Goal: Answer question/provide support: Share knowledge or assist other users

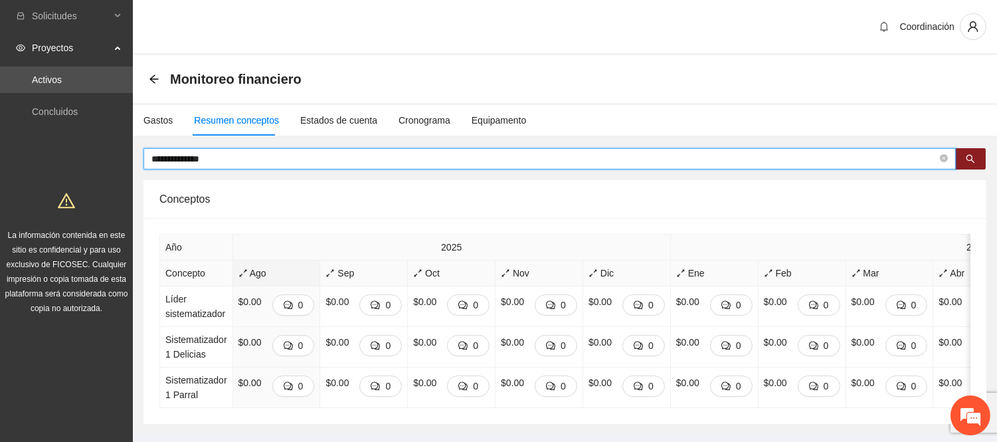
type input "**********"
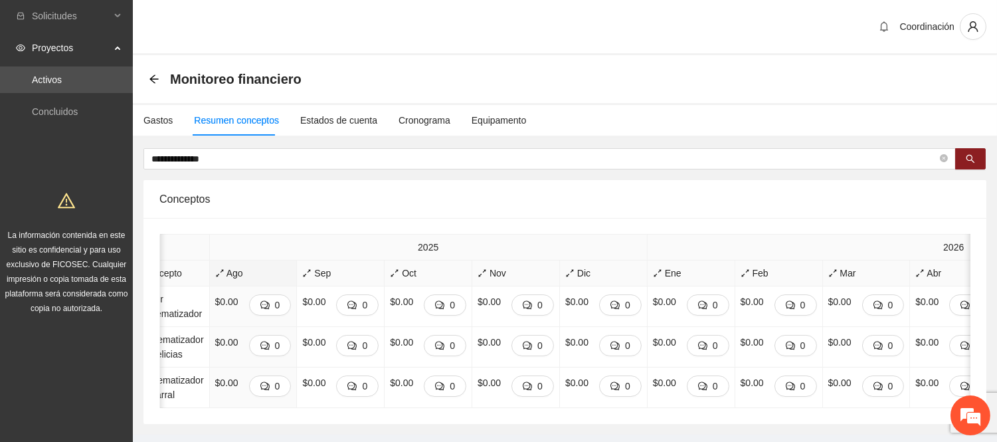
scroll to position [0, 331]
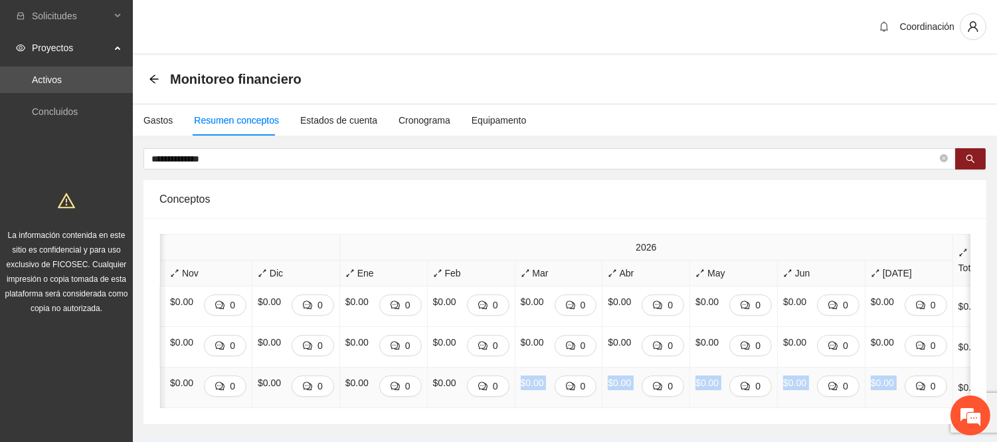
drag, startPoint x: 884, startPoint y: 405, endPoint x: 449, endPoint y: 406, distance: 434.9
click at [449, 406] on tr "Sistematizador 1 Parral $0.00 0 $0.00 0 $0.00 0 $0.00 0 $0.00 0 $0.00 0 $0.00 0…" at bounding box center [408, 387] width 1158 height 40
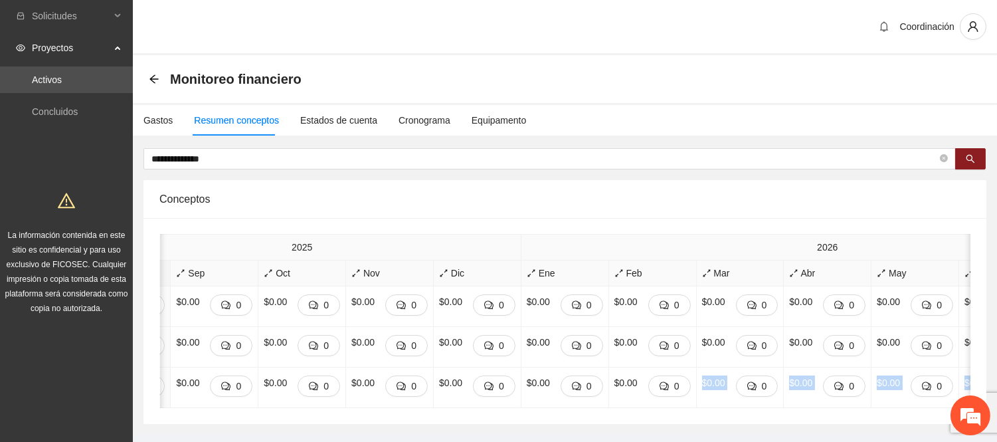
scroll to position [0, 0]
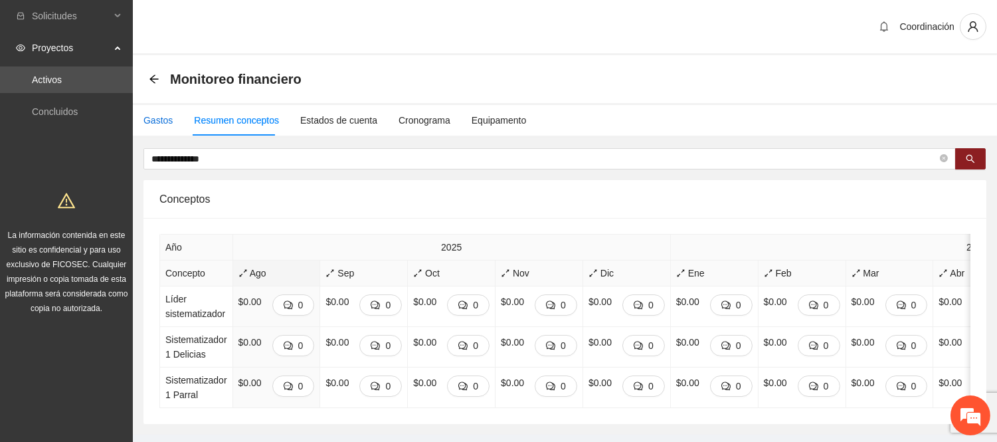
click at [155, 122] on div "Gastos" at bounding box center [157, 120] width 29 height 15
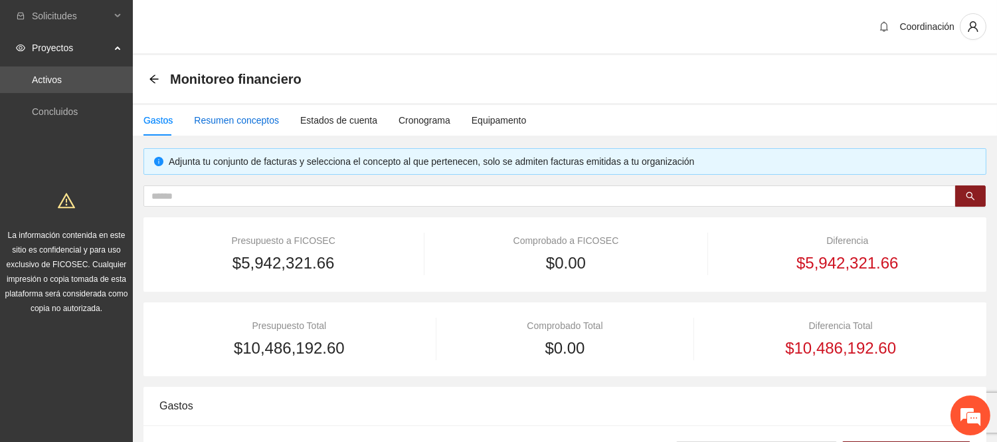
click at [247, 113] on div "Resumen conceptos" at bounding box center [236, 120] width 85 height 15
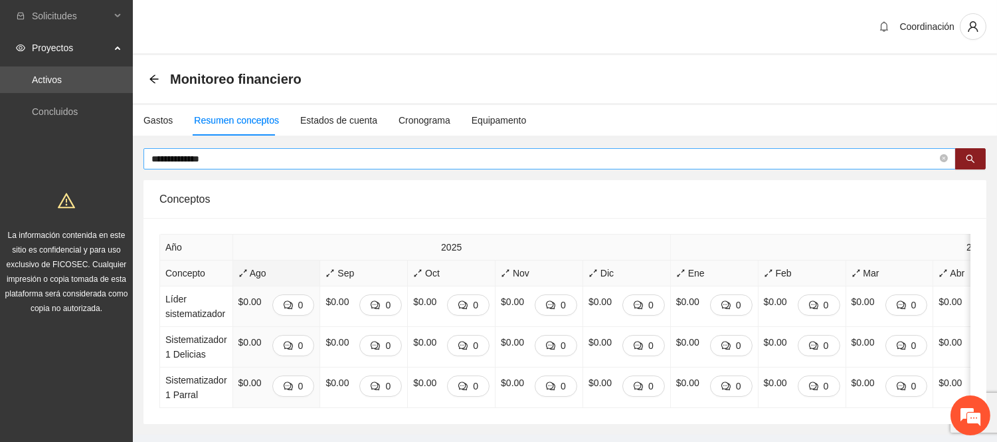
click at [248, 160] on input "**********" at bounding box center [543, 158] width 785 height 15
click at [945, 157] on icon "close-circle" at bounding box center [943, 158] width 8 height 8
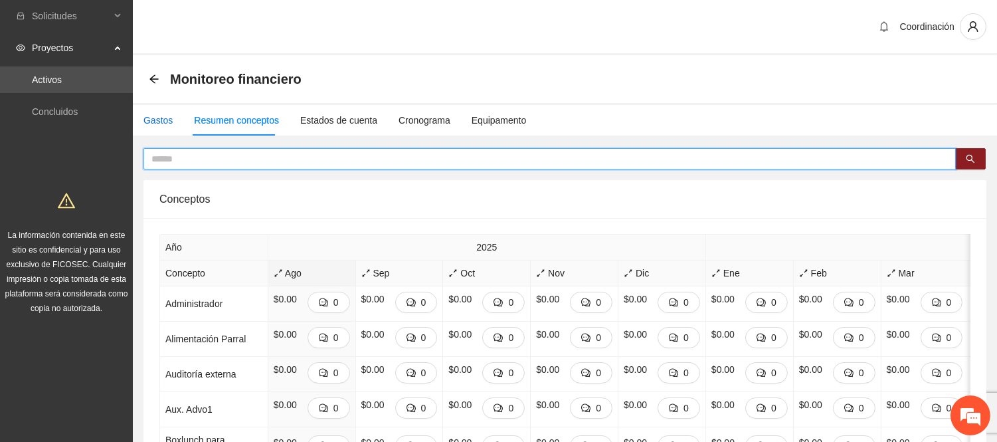
click at [163, 117] on div "Gastos" at bounding box center [157, 120] width 29 height 15
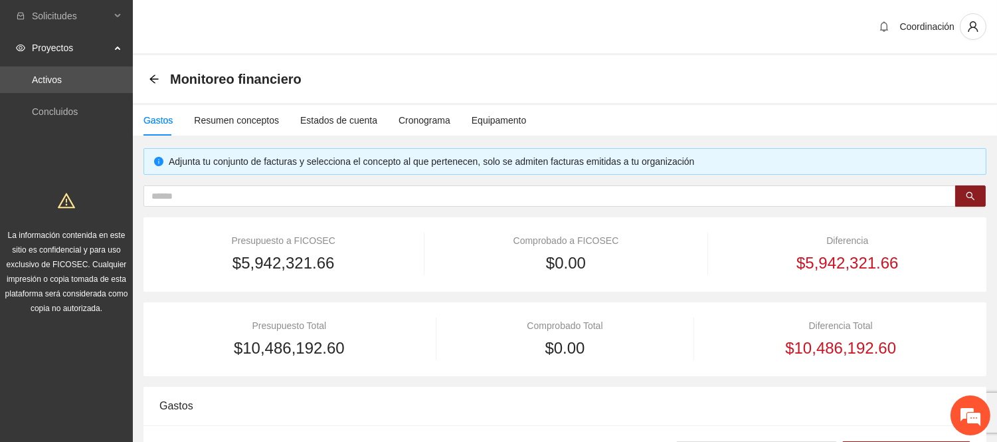
click at [153, 81] on icon "arrow-left" at bounding box center [154, 79] width 11 height 11
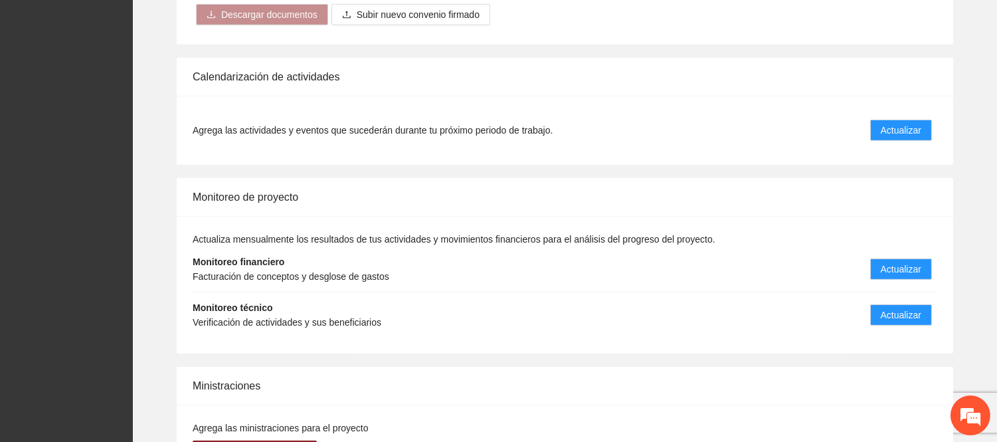
scroll to position [1404, 0]
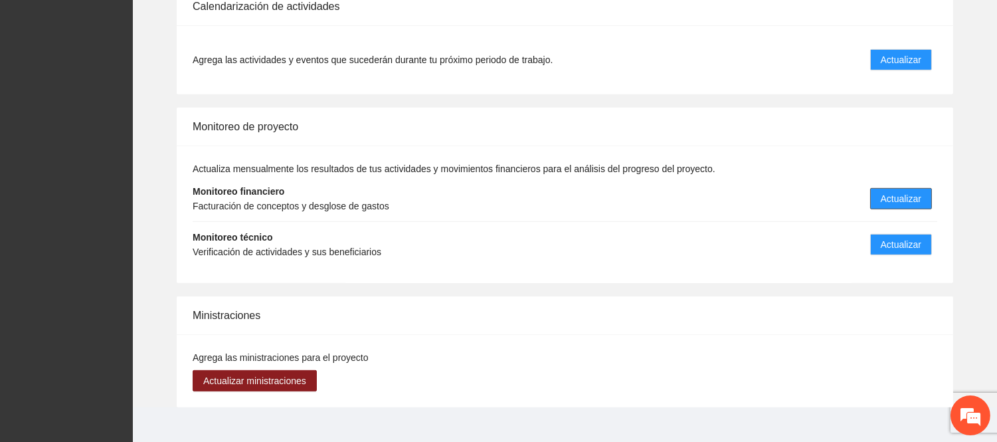
click at [894, 191] on span "Actualizar" at bounding box center [900, 198] width 40 height 15
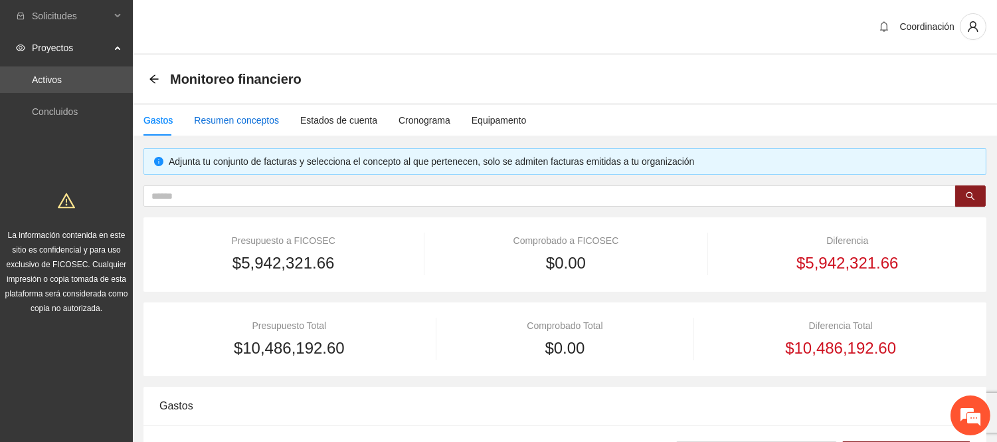
click at [234, 114] on div "Resumen conceptos" at bounding box center [236, 120] width 85 height 15
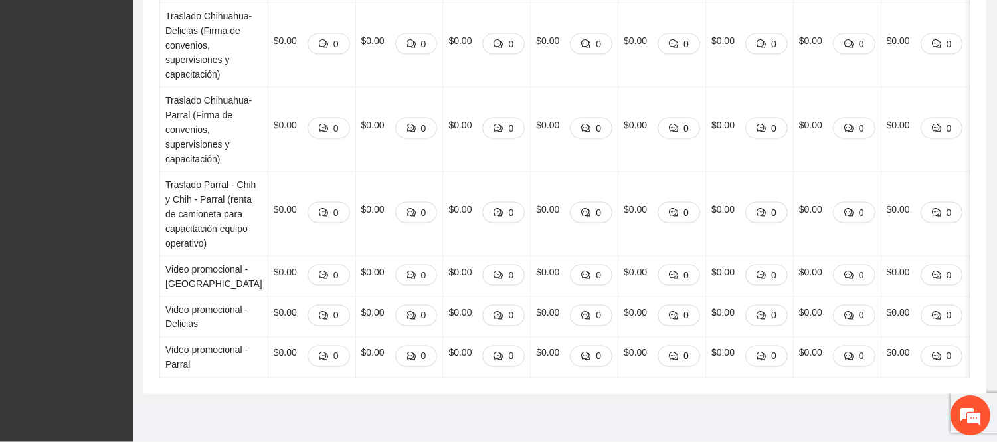
scroll to position [4418, 0]
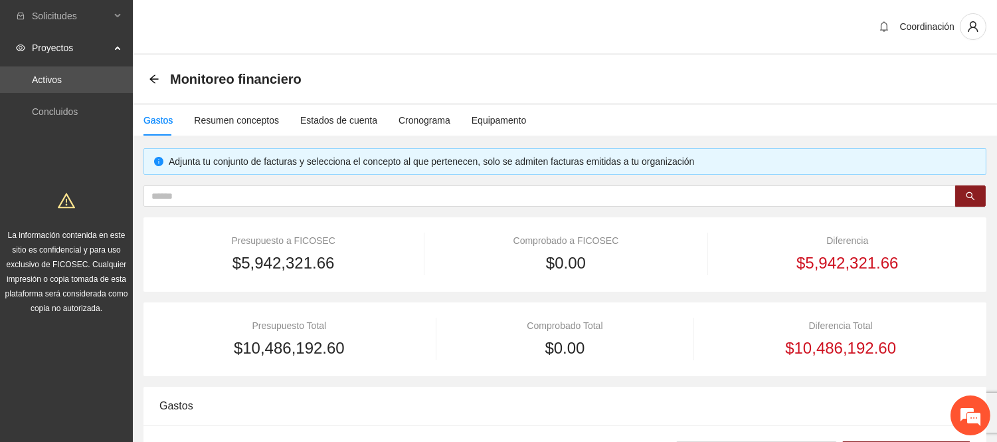
click at [74, 54] on span "Proyectos" at bounding box center [71, 48] width 78 height 27
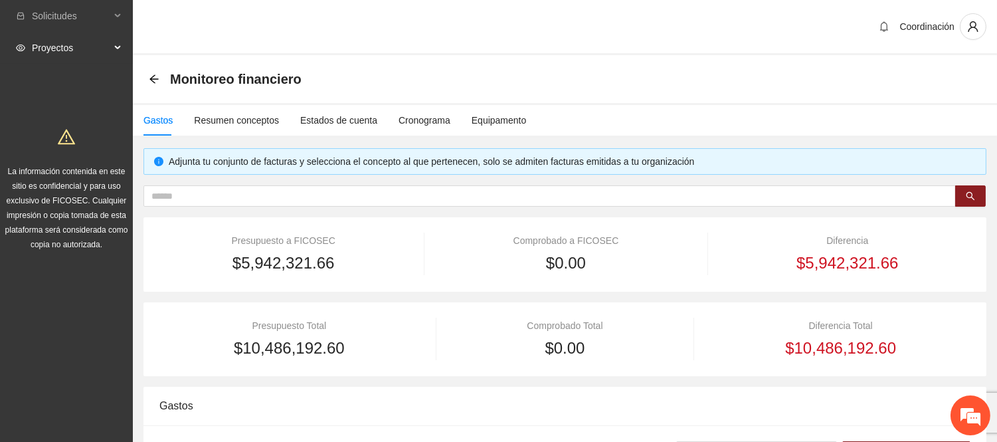
click at [70, 49] on span "Proyectos" at bounding box center [71, 48] width 78 height 27
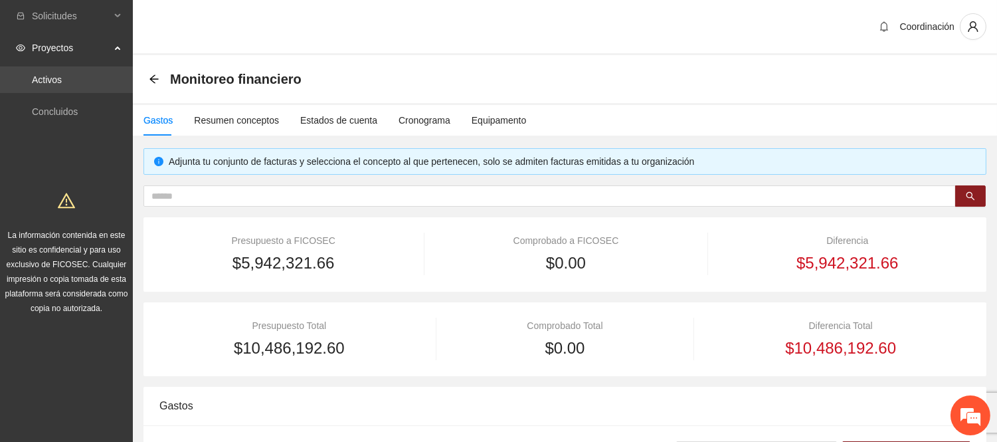
click at [62, 80] on link "Activos" at bounding box center [47, 79] width 30 height 11
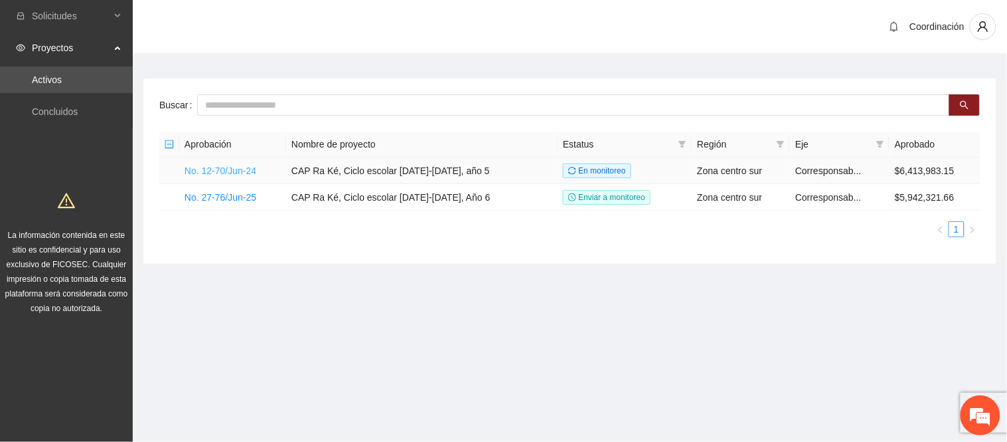
click at [228, 168] on link "No. 12-70/Jun-24" at bounding box center [221, 170] width 72 height 11
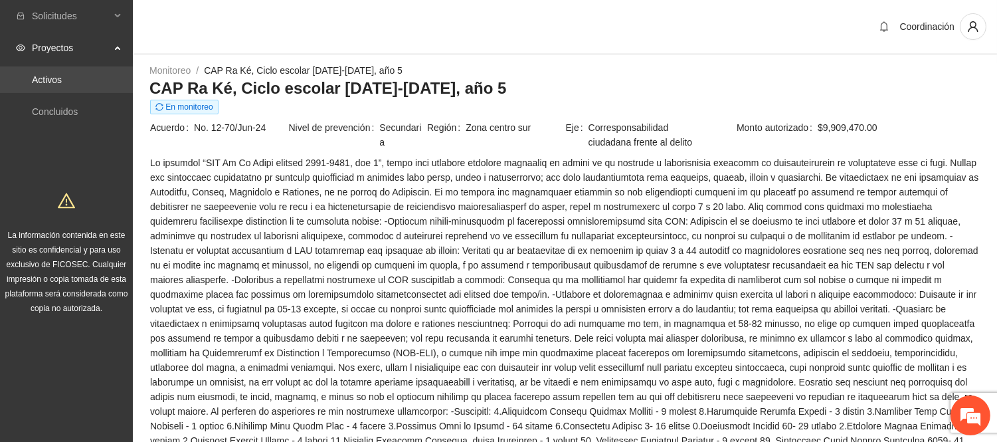
click at [58, 74] on link "Activos" at bounding box center [47, 79] width 30 height 11
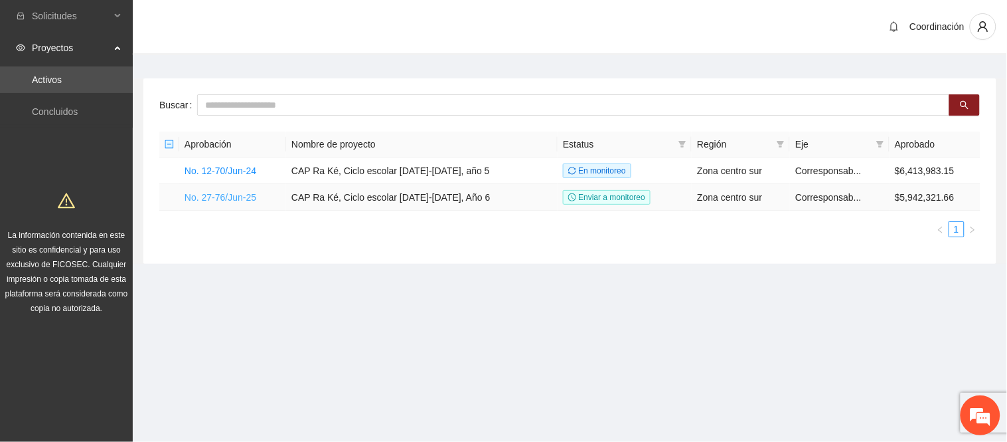
click at [226, 195] on link "No. 27-76/Jun-25" at bounding box center [221, 197] width 72 height 11
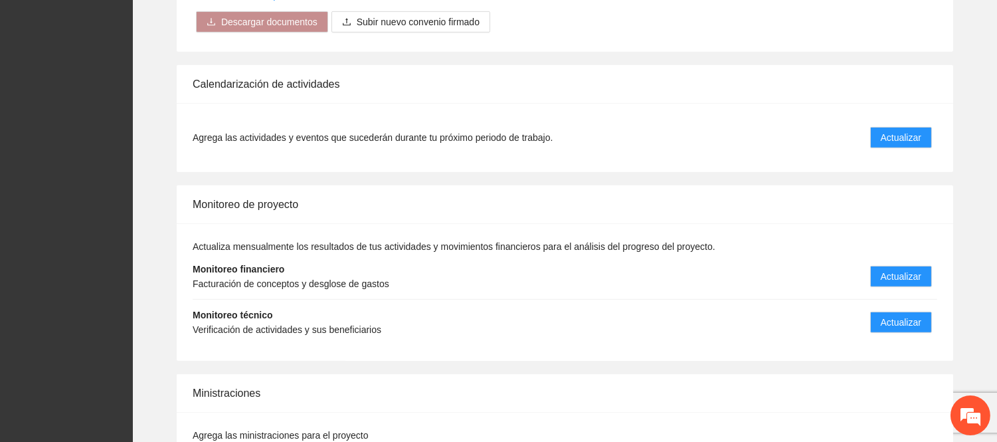
scroll to position [1328, 0]
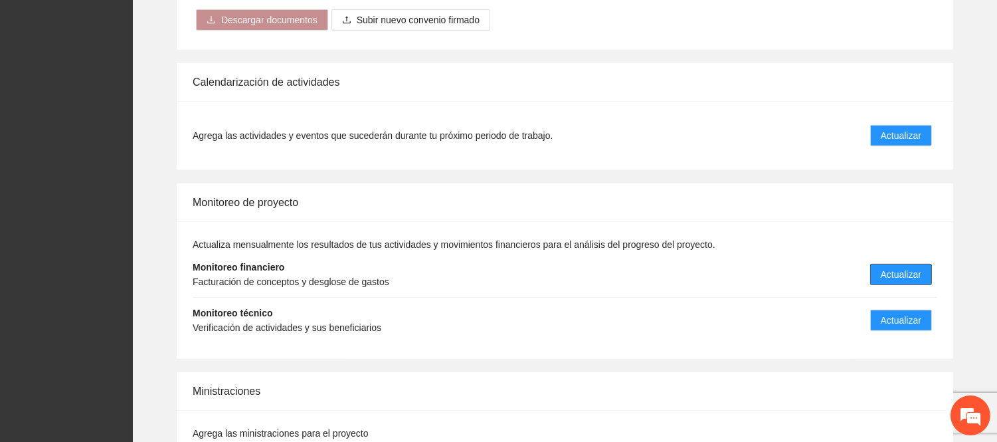
click at [893, 267] on span "Actualizar" at bounding box center [900, 274] width 40 height 15
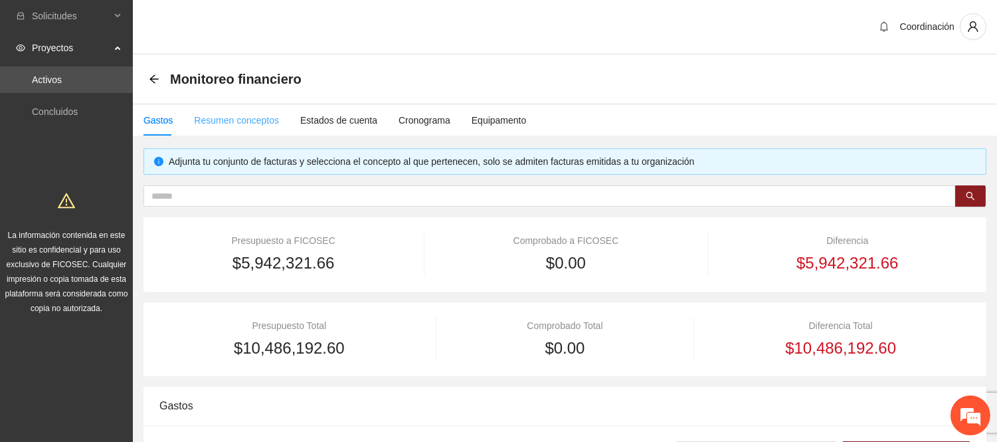
click at [264, 127] on div "Resumen conceptos" at bounding box center [236, 120] width 85 height 31
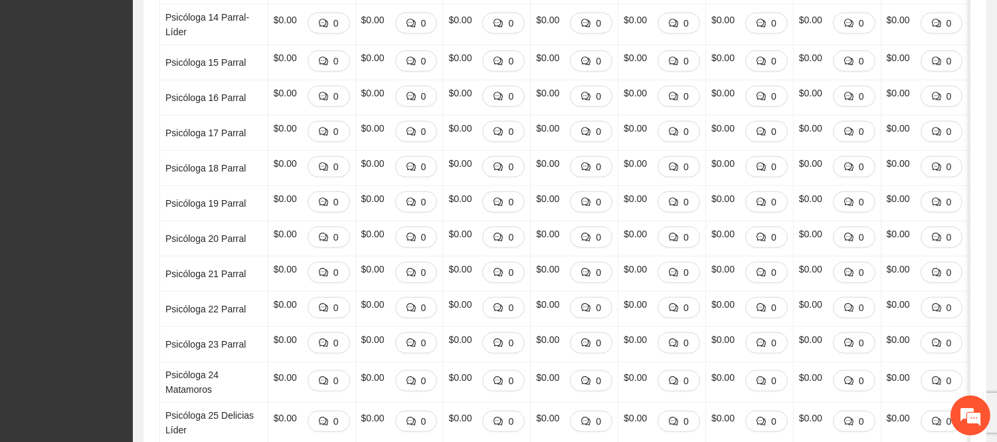
drag, startPoint x: 997, startPoint y: 258, endPoint x: 998, endPoint y: 267, distance: 9.3
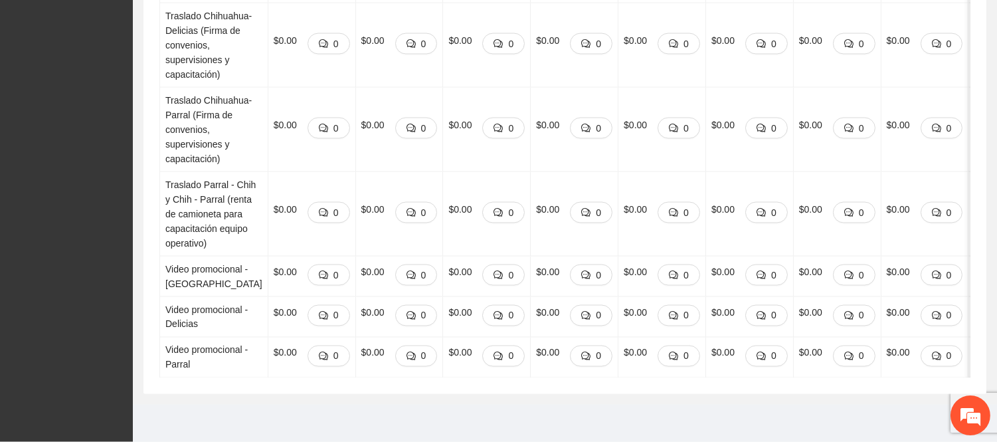
scroll to position [5008, 0]
drag, startPoint x: 1007, startPoint y: 392, endPoint x: 1000, endPoint y: 392, distance: 6.7
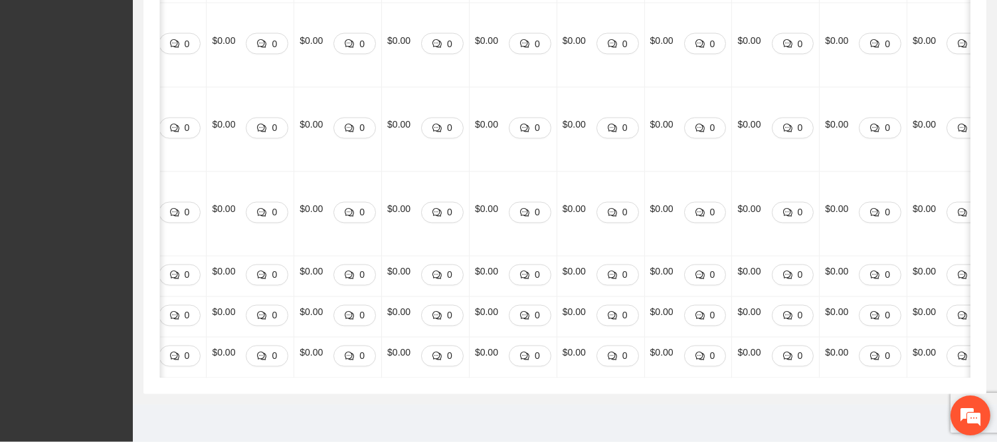
click at [981, 422] on em at bounding box center [970, 415] width 36 height 36
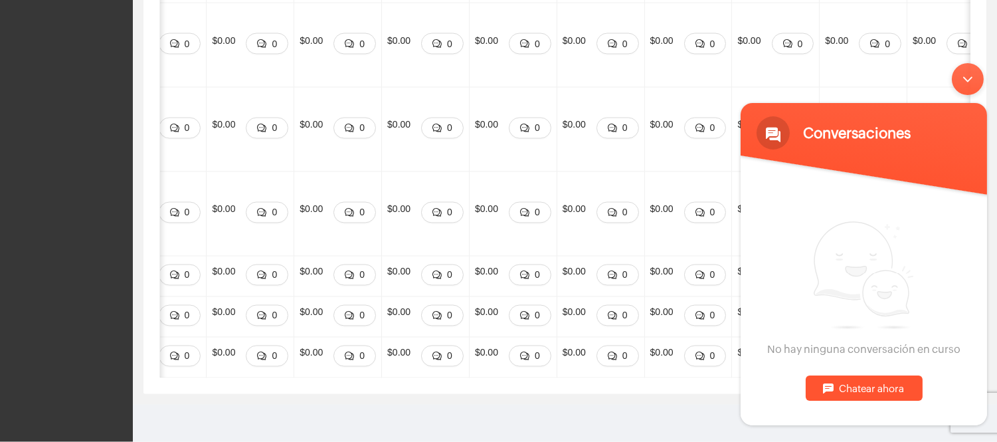
click at [880, 386] on div "Chatear ahora" at bounding box center [863, 386] width 117 height 25
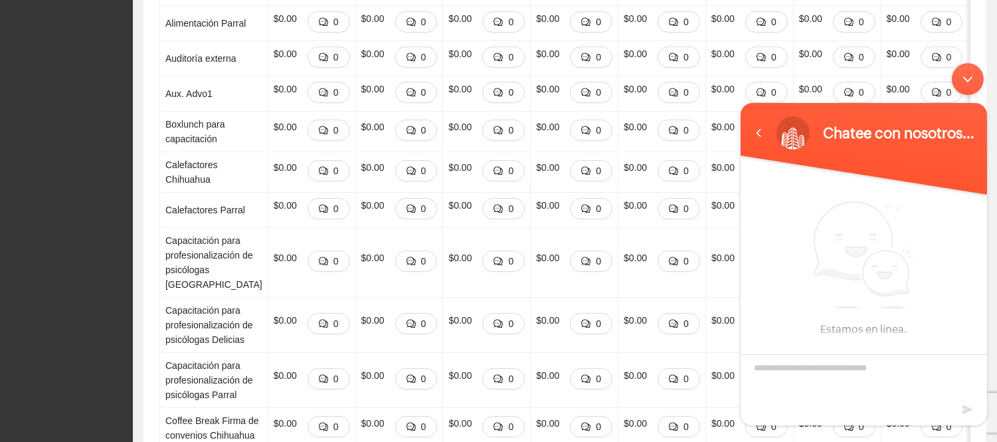
scroll to position [0, 0]
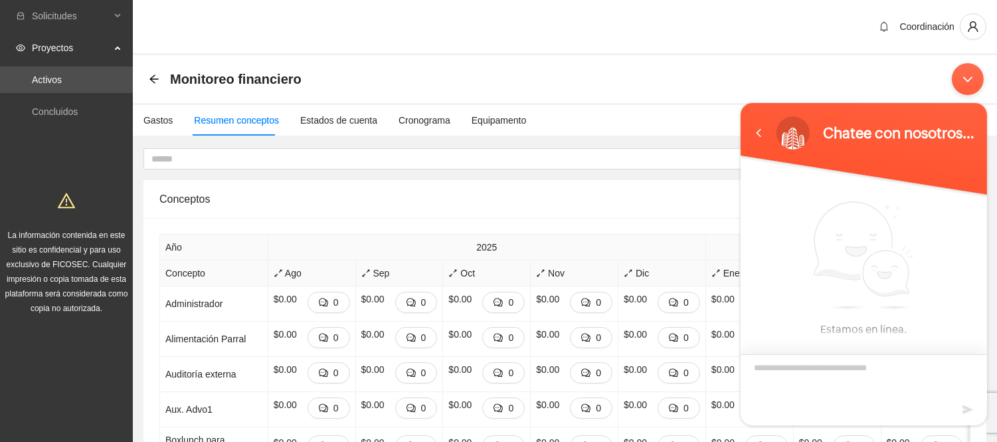
click at [862, 374] on textarea "Escriba su mensaje y pulse “Intro”" at bounding box center [863, 376] width 246 height 46
type textarea "**********"
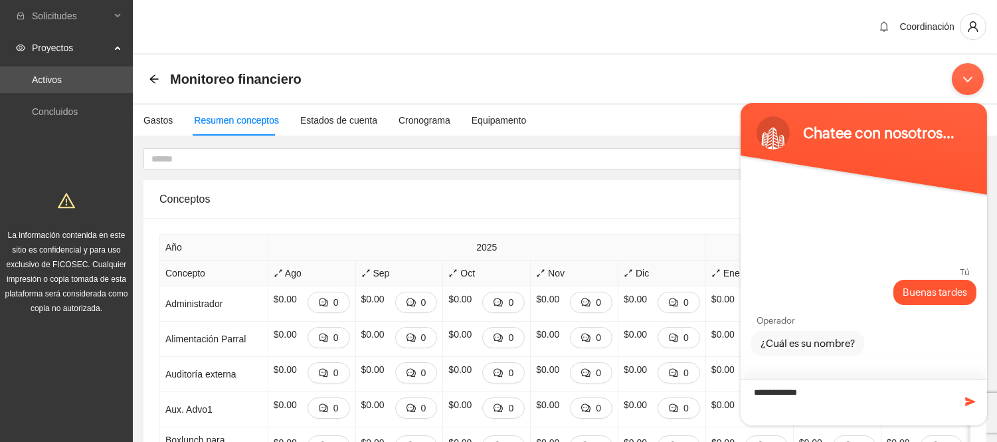
type textarea "**********"
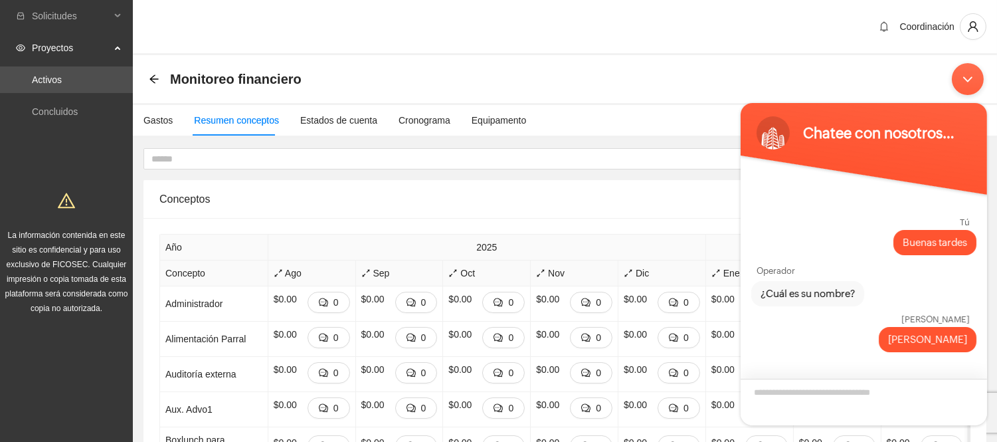
scroll to position [48, 0]
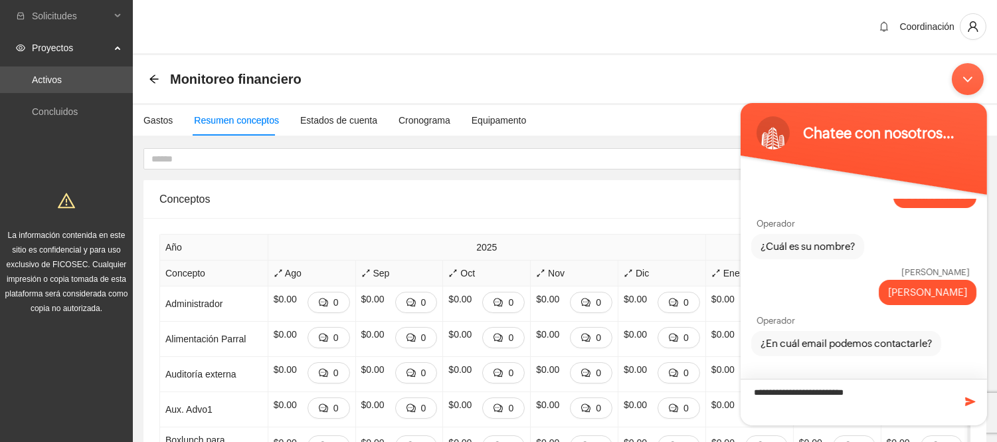
click at [826, 398] on textarea "**********" at bounding box center [863, 401] width 246 height 46
type textarea "**********"
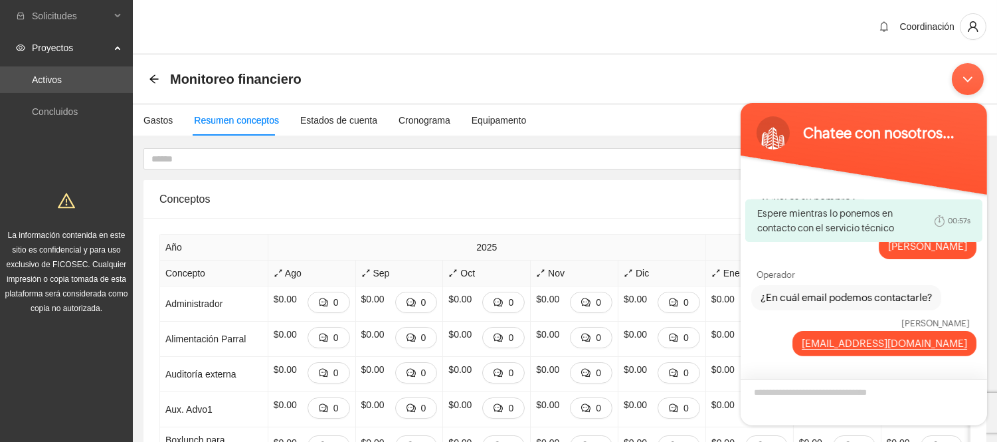
scroll to position [84, 0]
click at [799, 387] on textarea "Escriba su mensaje y pulse “Intro”" at bounding box center [863, 401] width 246 height 46
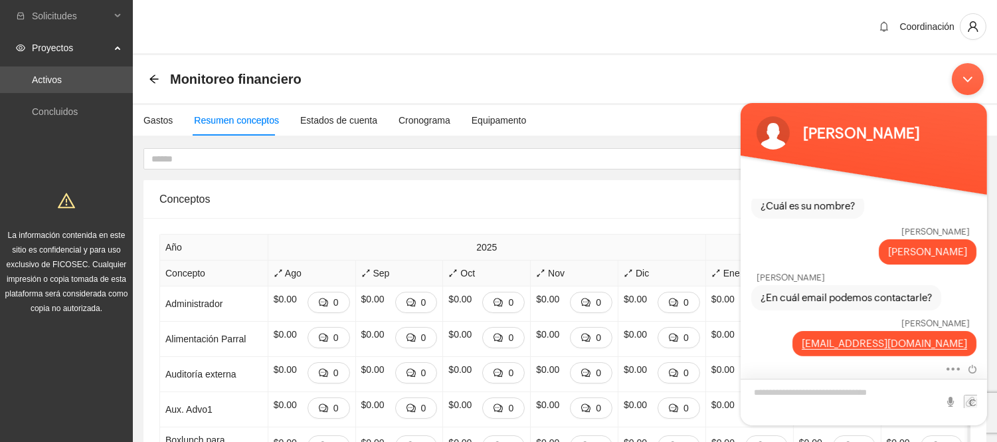
click at [799, 387] on textarea "Escriba su mensaje y pulse “Intro”" at bounding box center [863, 401] width 246 height 46
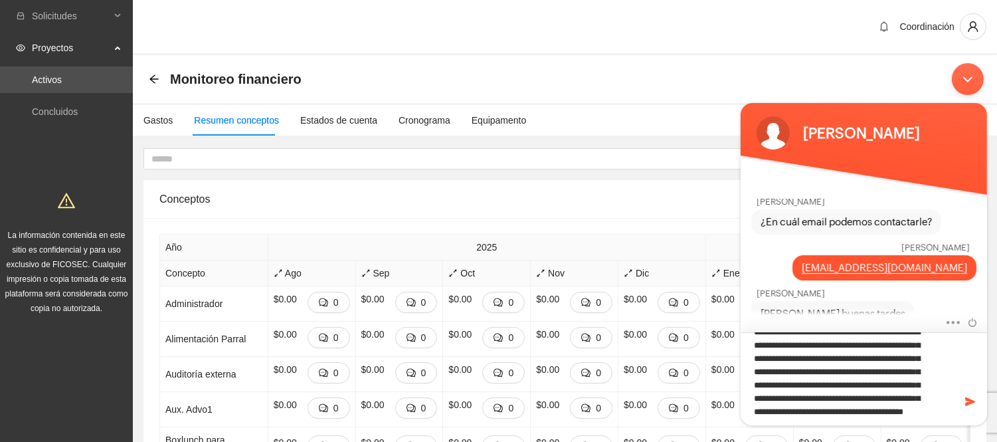
scroll to position [45, 0]
type textarea "**********"
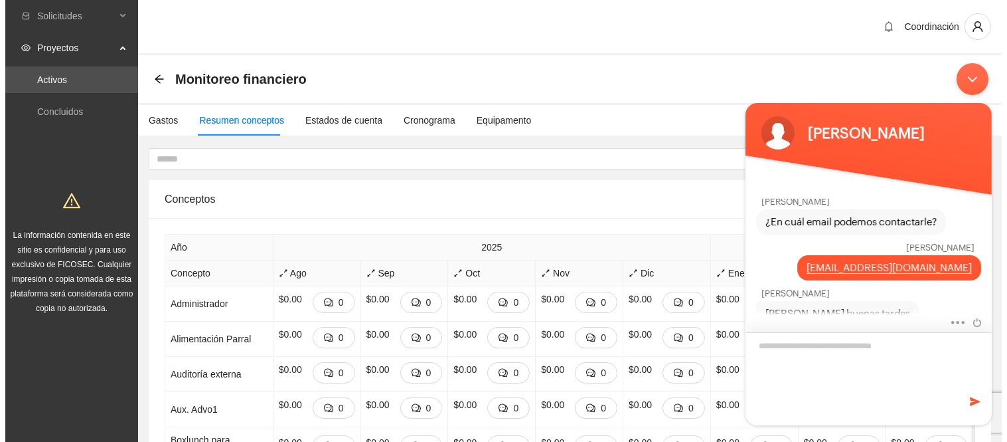
scroll to position [0, 0]
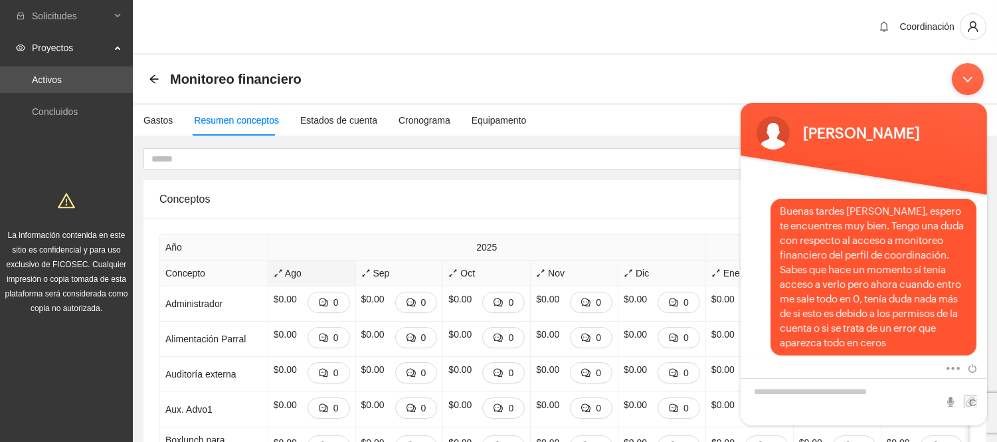
click at [274, 280] on div "Ago" at bounding box center [312, 273] width 76 height 15
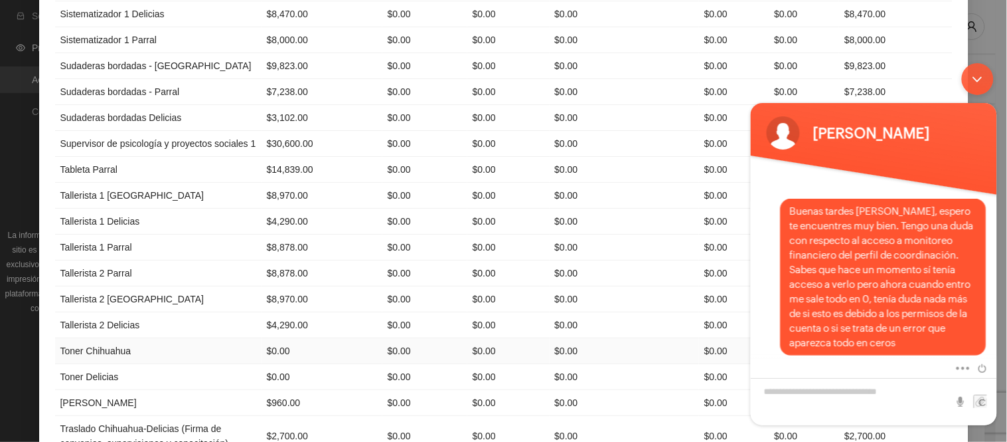
scroll to position [2476, 0]
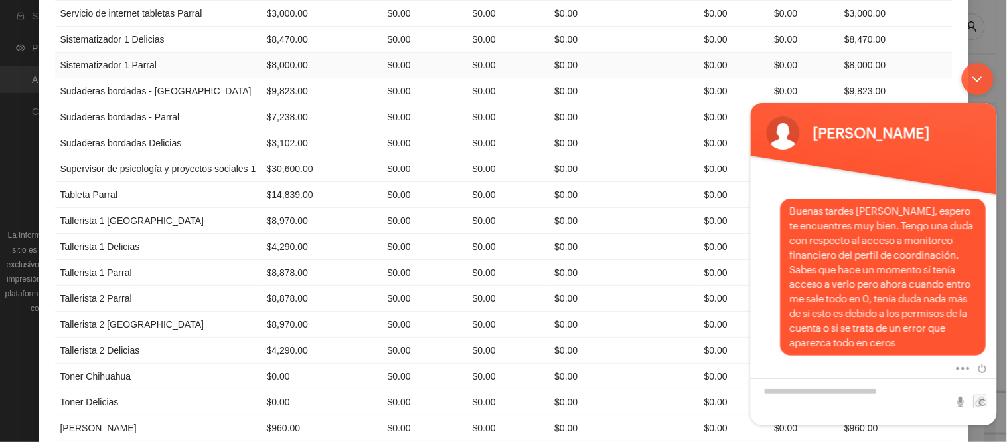
click at [262, 78] on td "$8,000.00" at bounding box center [322, 65] width 121 height 26
click at [213, 52] on td "Sistematizador 1 Delicias" at bounding box center [158, 40] width 206 height 26
drag, startPoint x: 222, startPoint y: 143, endPoint x: 271, endPoint y: 147, distance: 49.2
click at [270, 52] on td "$8,470.00" at bounding box center [322, 40] width 121 height 26
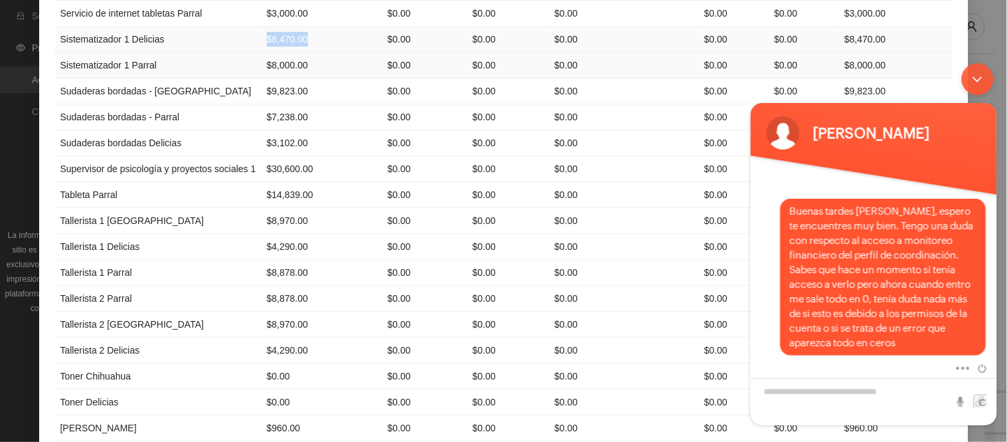
click at [293, 78] on td "$8,000.00" at bounding box center [322, 65] width 121 height 26
drag, startPoint x: 226, startPoint y: 176, endPoint x: 702, endPoint y: 169, distance: 476.7
click at [702, 78] on tr "Sistematizador 1 Parral $8,000.00 $0.00 $0.00 $0.00 $0.00 $0.00 $8,000.00" at bounding box center [504, 65] width 898 height 26
click at [662, 182] on td "$0.00" at bounding box center [624, 169] width 149 height 26
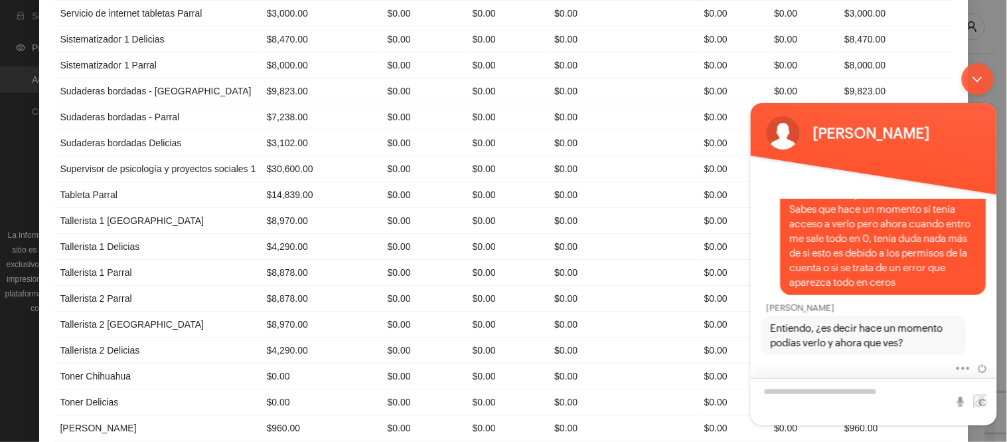
click at [871, 387] on textarea "Escriba su mensaje y pulse “Intro”" at bounding box center [873, 400] width 246 height 47
type textarea "**********"
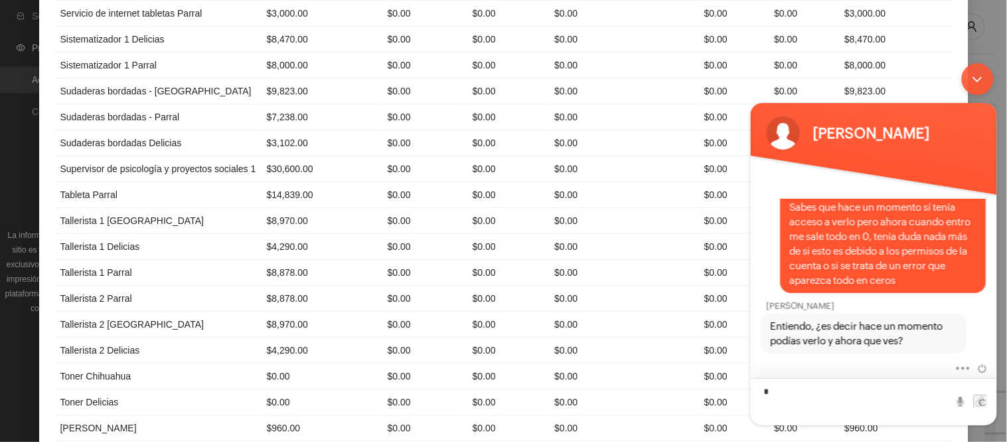
scroll to position [442, 0]
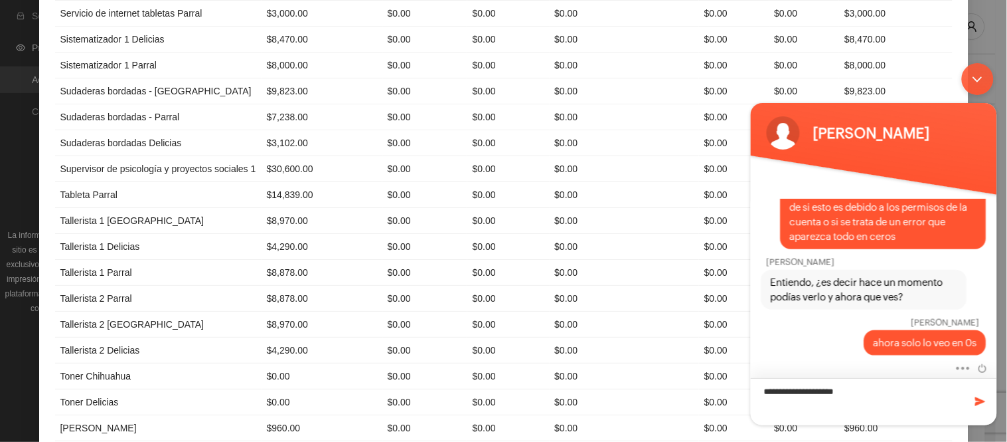
click at [798, 392] on textarea "**********" at bounding box center [873, 400] width 246 height 47
click at [892, 385] on textarea "**********" at bounding box center [873, 400] width 246 height 47
type textarea "**********"
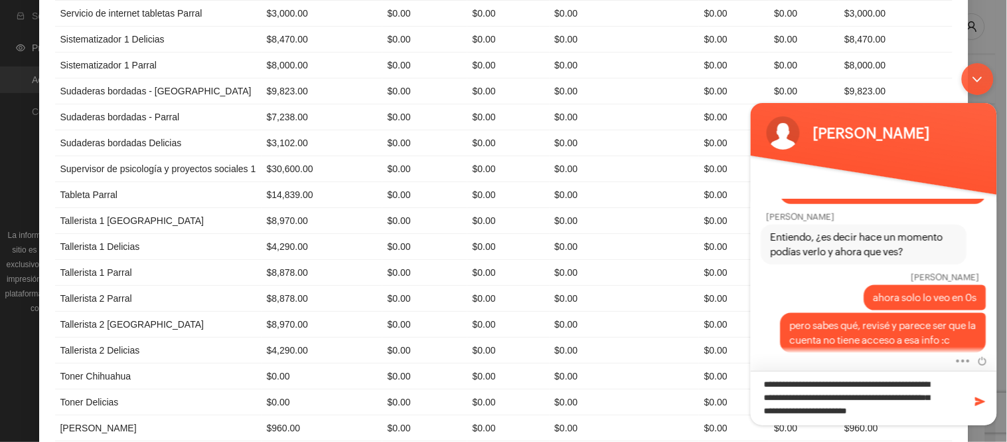
scroll to position [0, 0]
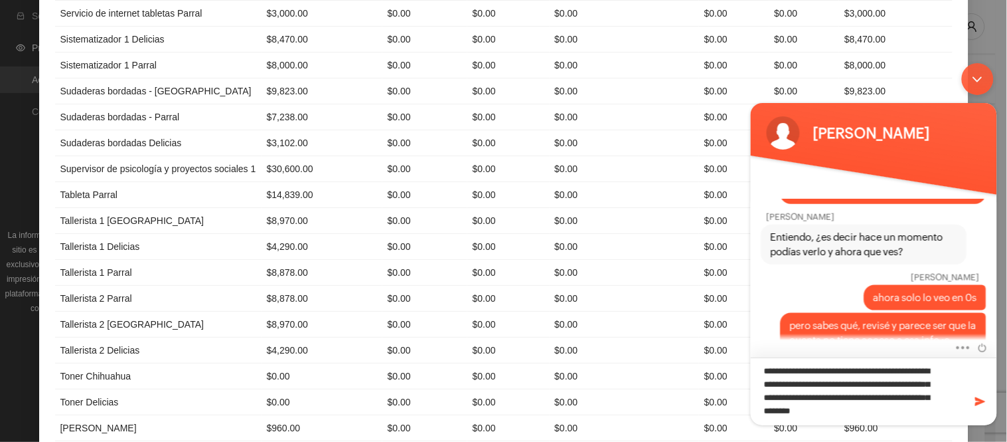
type textarea "**********"
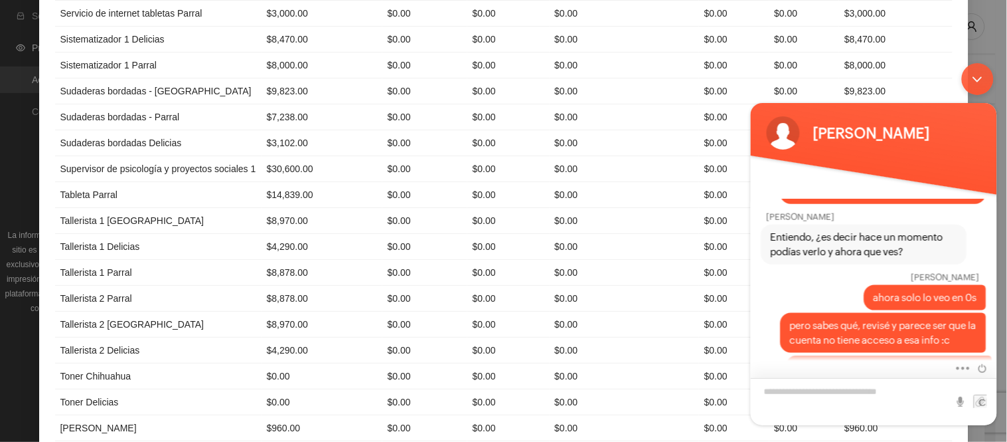
scroll to position [556, 0]
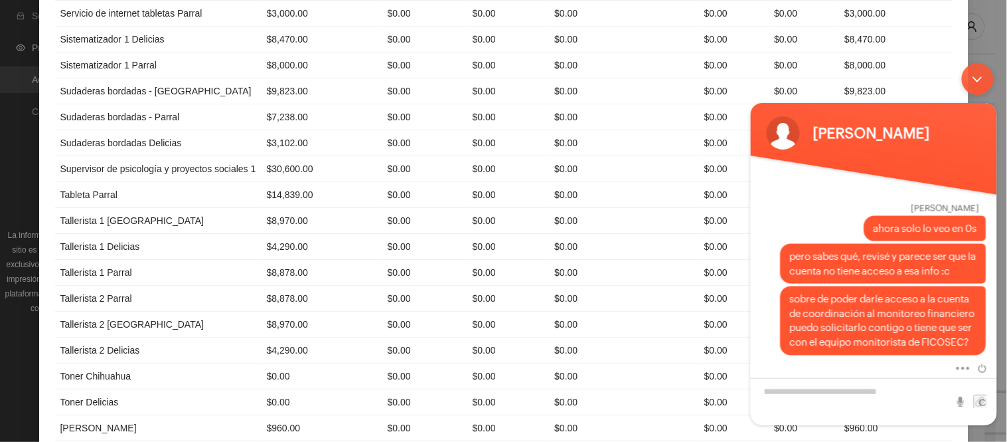
click at [970, 63] on div "Minimizar ventana de chat en vivo" at bounding box center [977, 78] width 32 height 32
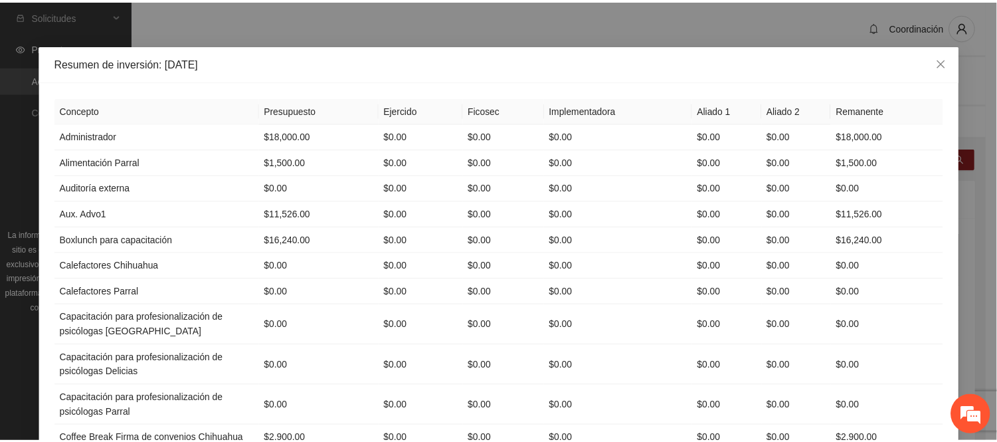
scroll to position [0, 0]
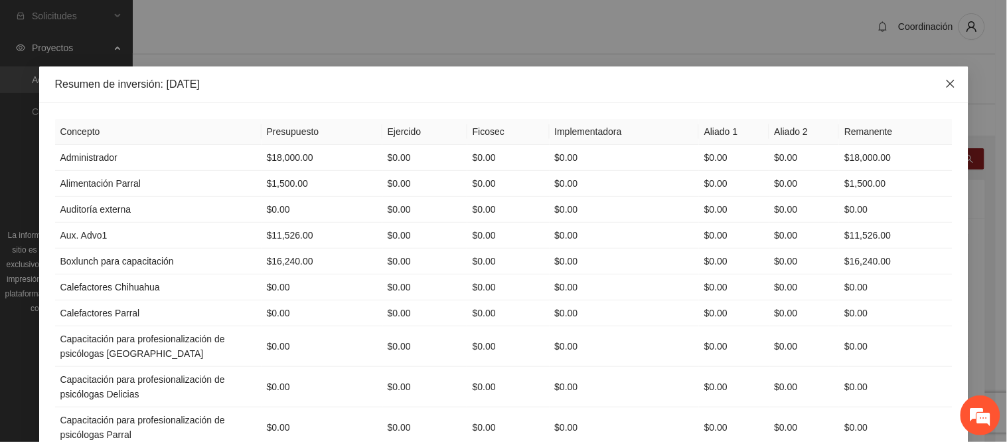
click at [945, 80] on icon "close" at bounding box center [950, 83] width 11 height 11
click at [946, 83] on icon "close" at bounding box center [950, 84] width 8 height 8
click at [944, 83] on div "Resumen de inversión: [DATE] Concepto Presupuesto Ejercido Ficosec Implementado…" at bounding box center [503, 221] width 1007 height 442
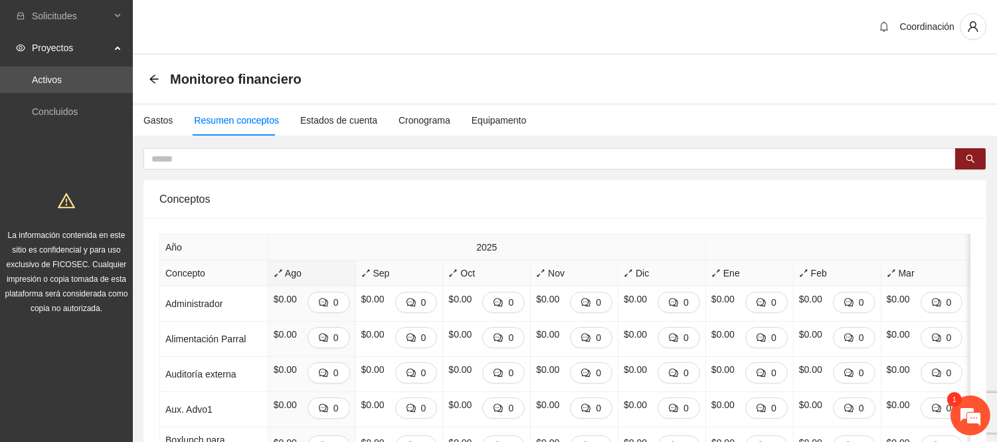
scroll to position [618, 0]
click at [965, 407] on em at bounding box center [970, 415] width 36 height 36
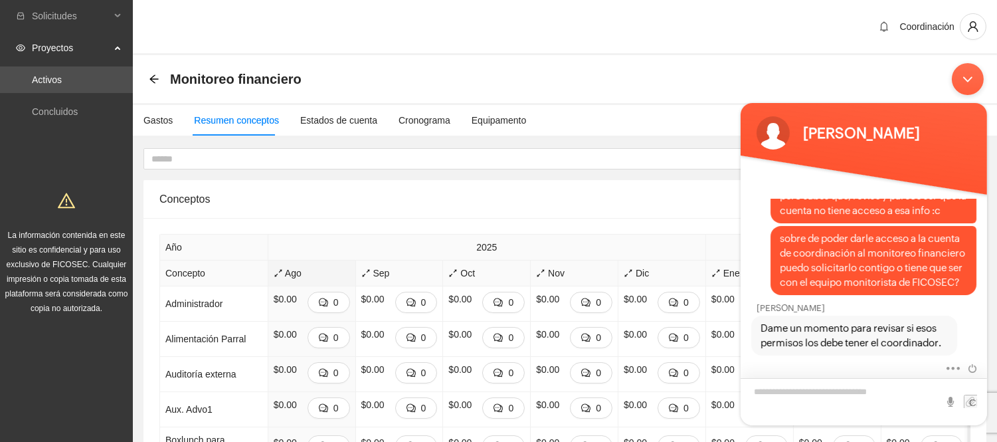
click at [864, 406] on textarea "Escriba su mensaje y pulse “Intro”" at bounding box center [863, 400] width 246 height 47
type textarea "*******"
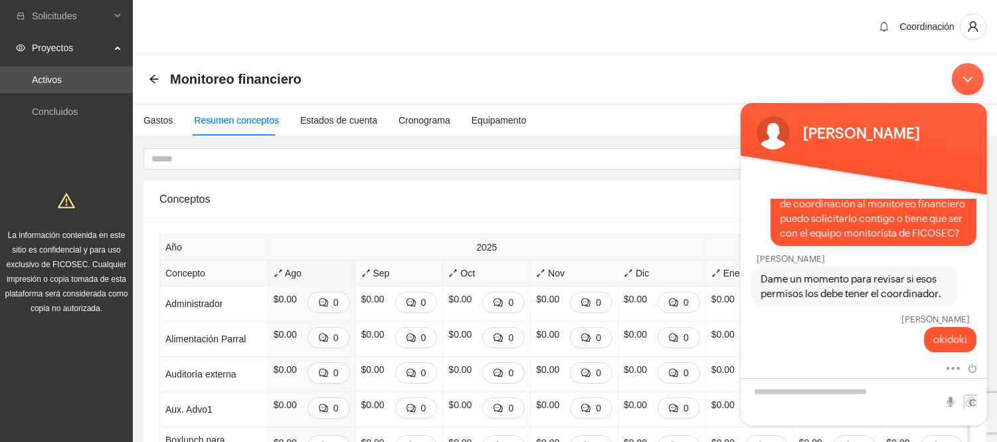
scroll to position [739, 0]
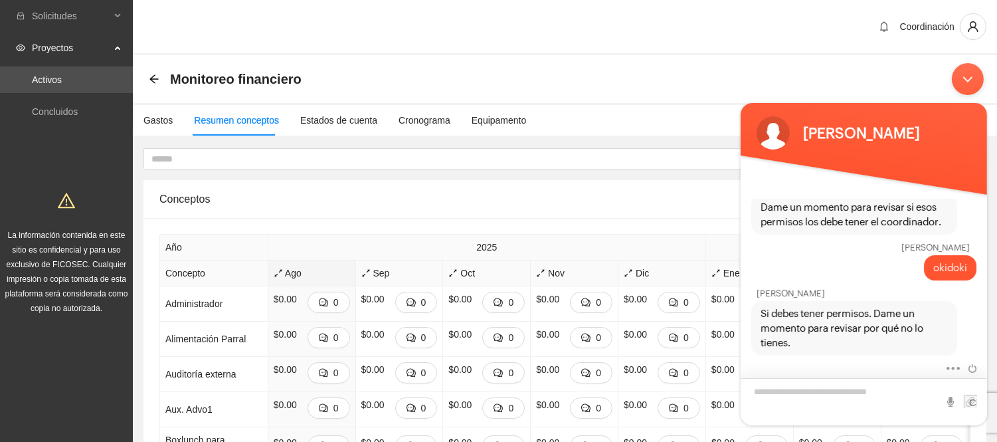
click at [849, 407] on textarea "Escriba su mensaje y pulse “Intro”" at bounding box center [863, 400] width 246 height 47
click at [841, 389] on textarea "Escriba su mensaje y pulse “Intro”" at bounding box center [863, 400] width 246 height 47
type textarea "*"
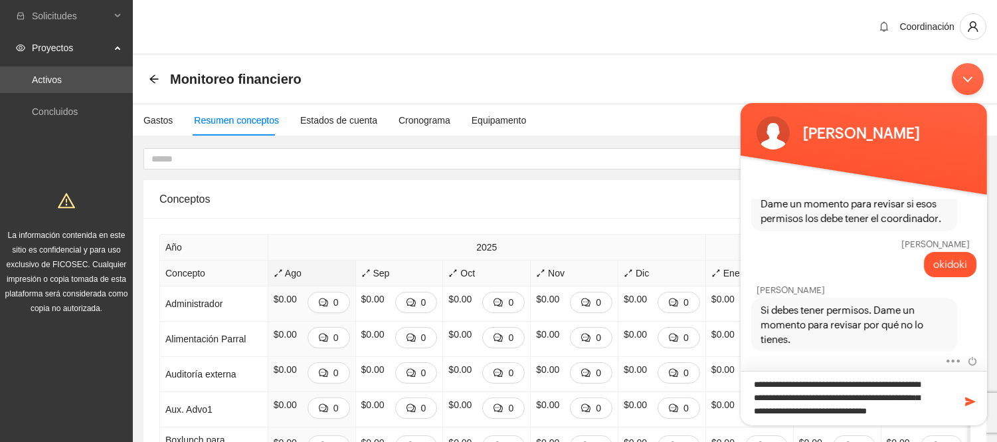
scroll to position [0, 0]
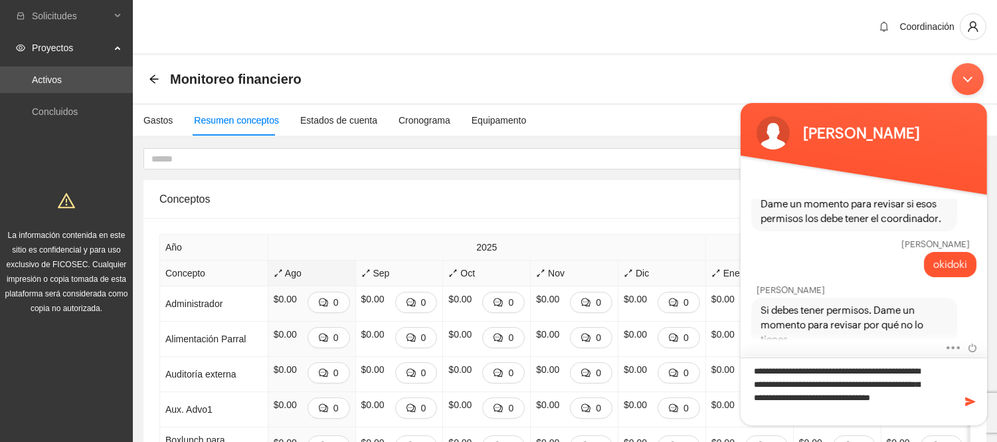
type textarea "**********"
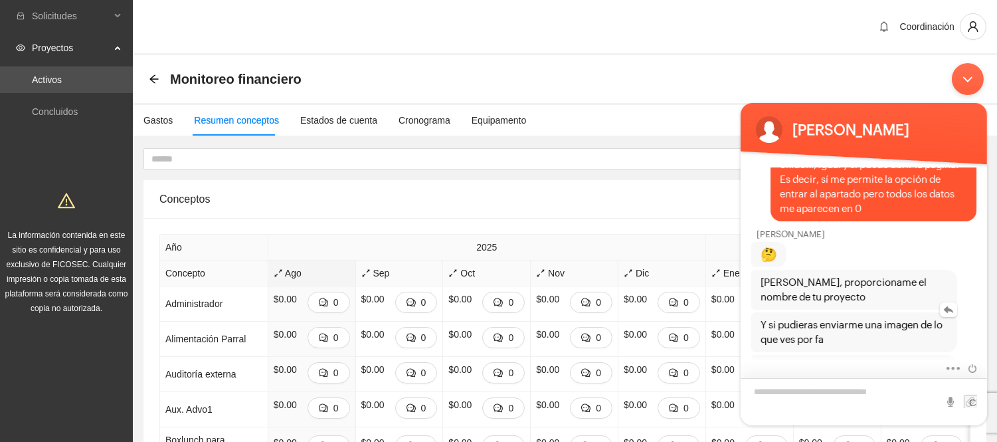
scroll to position [971, 0]
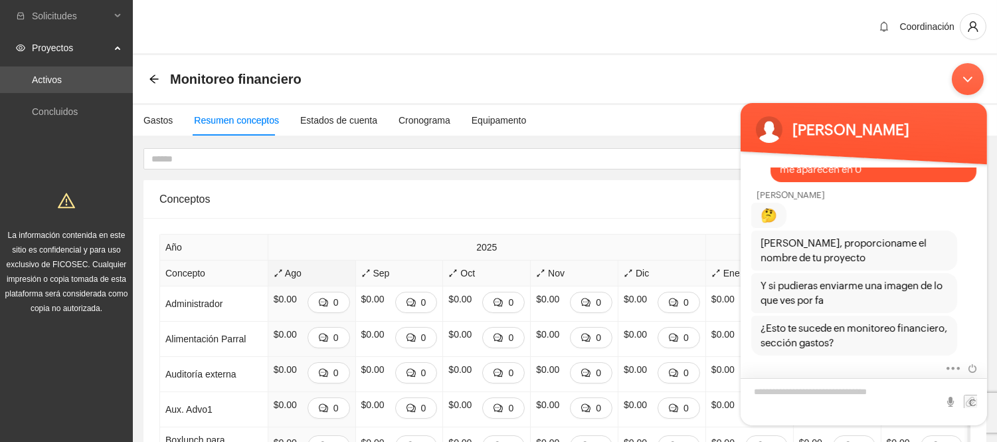
click at [844, 382] on textarea "Escriba su mensaje y pulse “Intro”" at bounding box center [863, 400] width 246 height 47
click at [951, 232] on em at bounding box center [947, 227] width 17 height 15
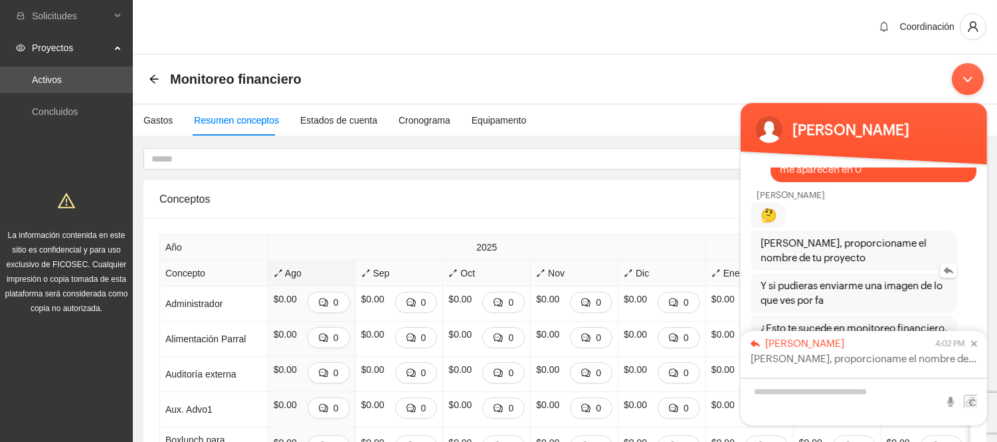
type textarea "*"
click at [872, 395] on textarea "**********" at bounding box center [863, 400] width 246 height 47
click at [894, 393] on textarea "**********" at bounding box center [863, 400] width 246 height 47
type textarea "**********"
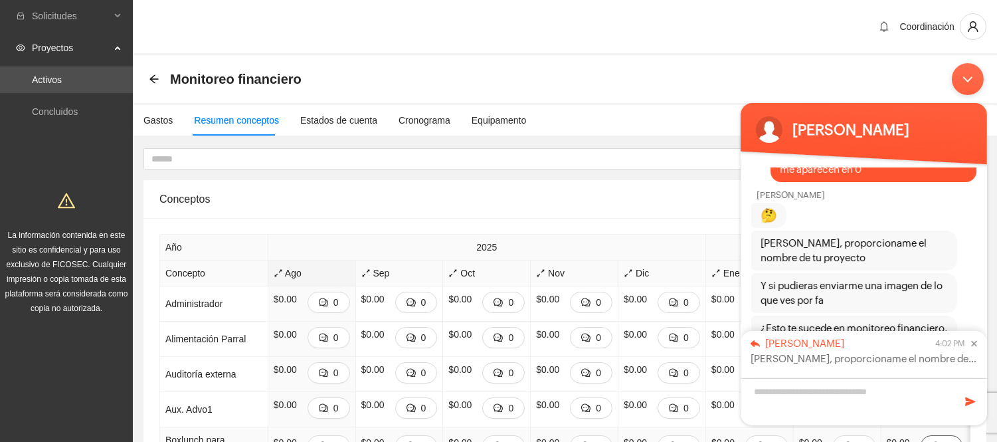
scroll to position [1080, 0]
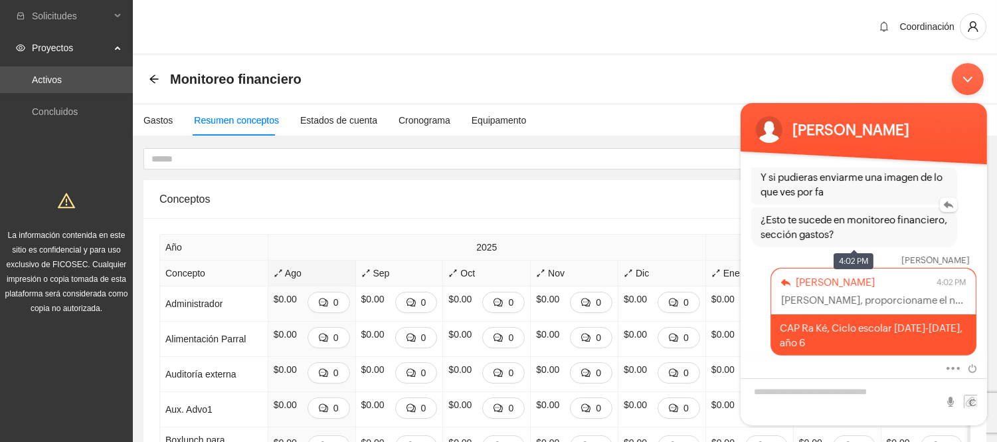
click at [937, 213] on span "¿Esto te sucede en monitoreo financiero, sección gastos?" at bounding box center [853, 226] width 187 height 29
click at [942, 202] on em at bounding box center [947, 204] width 17 height 15
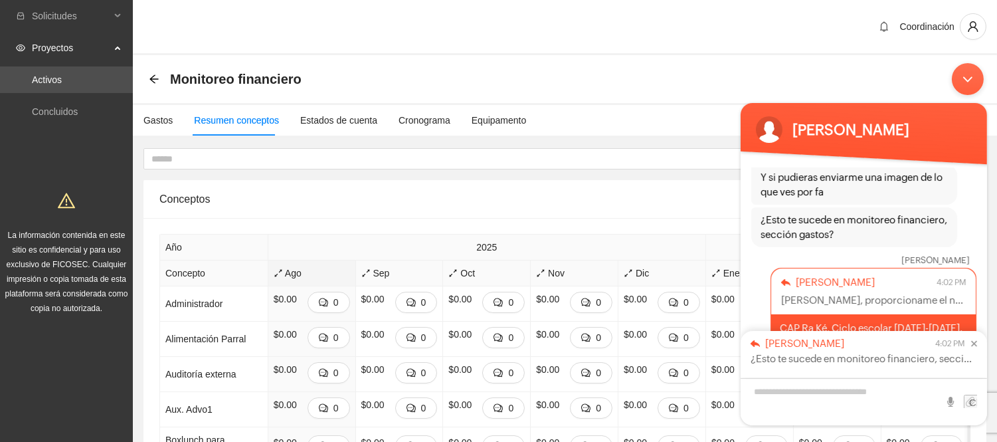
click at [827, 384] on textarea "Escriba su mensaje y pulse “Intro”" at bounding box center [863, 400] width 246 height 47
type textarea "**********"
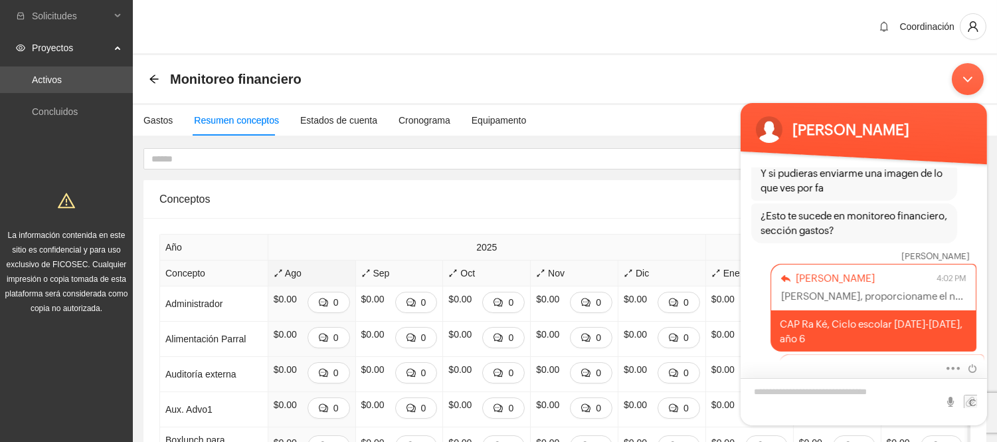
scroll to position [1155, 0]
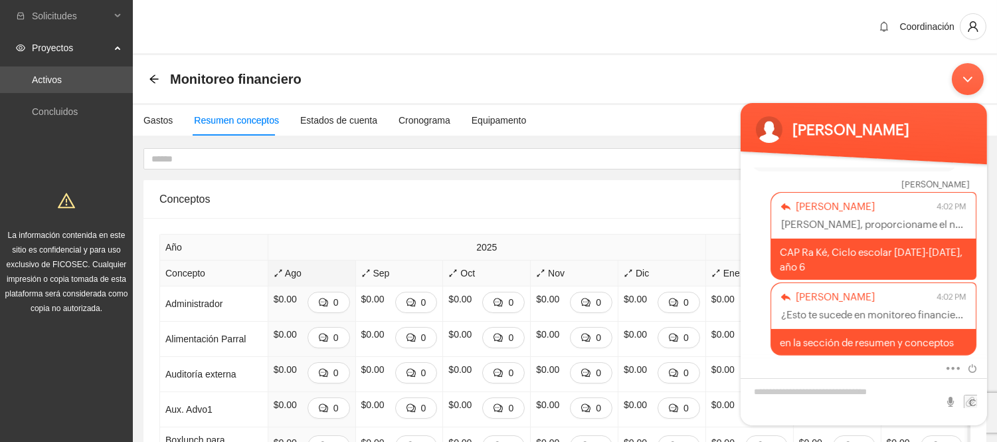
click at [957, 98] on body "[PERSON_NAME] [PERSON_NAME] Buenas tardes [PERSON_NAME] ¿Cuál es su nombre? [PE…" at bounding box center [863, 243] width 260 height 375
click at [957, 94] on body "[PERSON_NAME] [PERSON_NAME] Buenas tardes [PERSON_NAME] ¿Cuál es su nombre? [PE…" at bounding box center [863, 243] width 260 height 375
click at [962, 80] on div "Minimizar ventana de chat en vivo" at bounding box center [967, 78] width 32 height 32
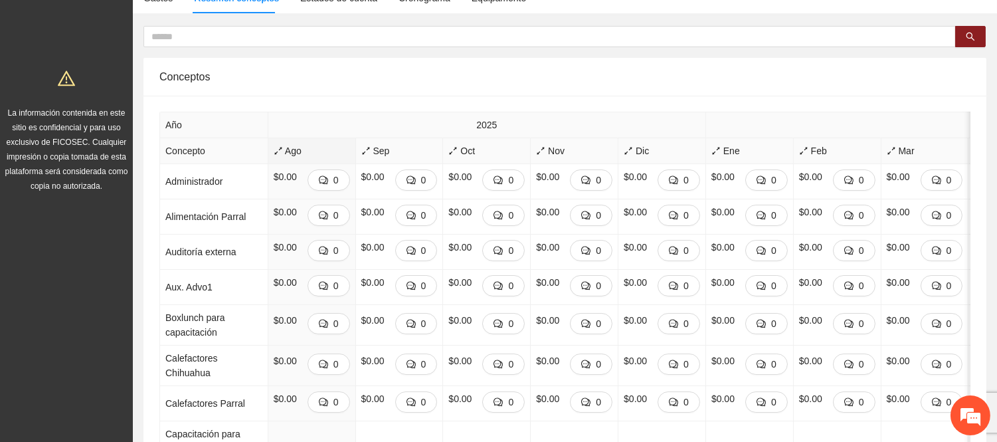
scroll to position [147, 0]
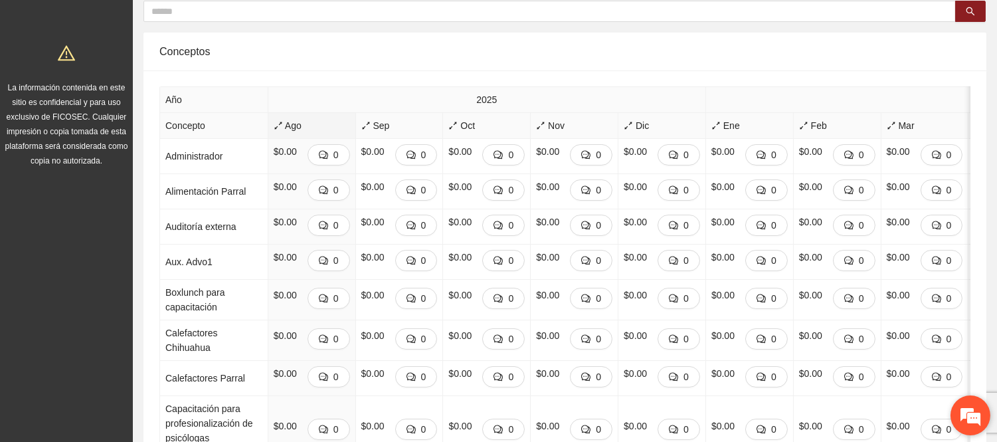
drag, startPoint x: 975, startPoint y: 409, endPoint x: 241, endPoint y: 74, distance: 806.6
click at [975, 409] on em at bounding box center [970, 415] width 36 height 36
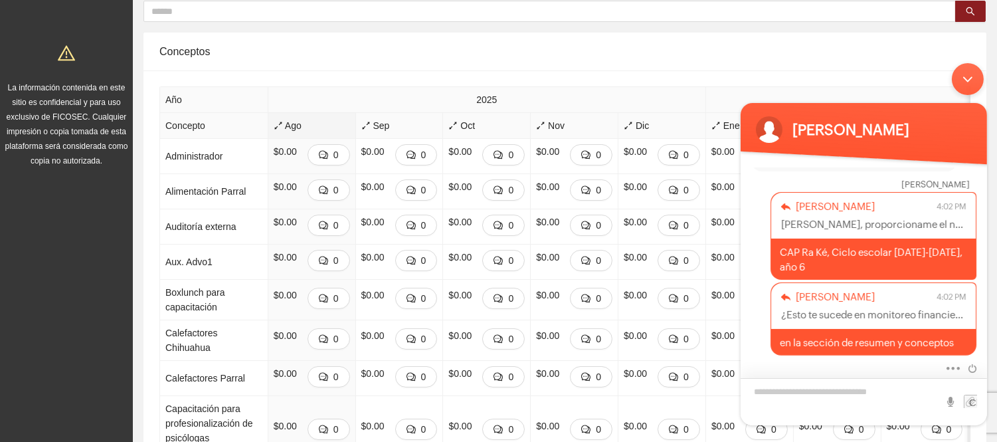
click at [888, 396] on textarea "Escriba su mensaje y pulse “Intro”" at bounding box center [863, 400] width 246 height 47
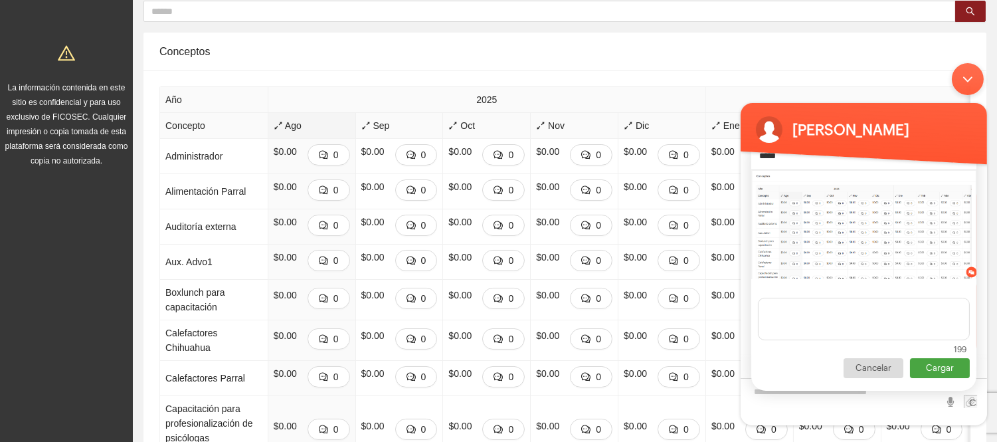
click at [933, 367] on p "Cargar" at bounding box center [939, 367] width 60 height 20
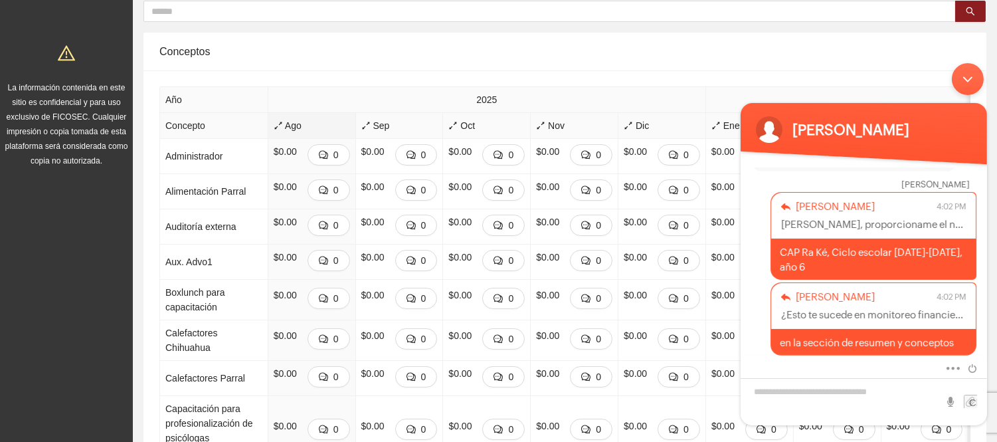
scroll to position [1244, 0]
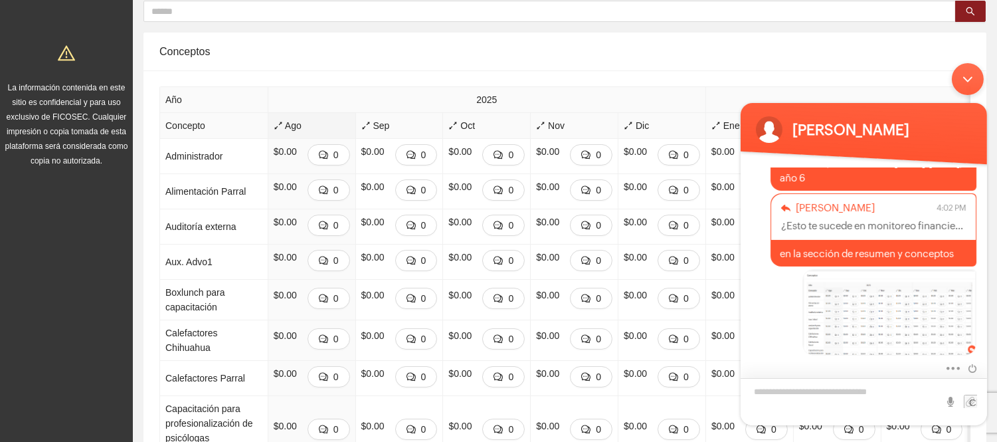
click at [875, 396] on textarea "Escriba su mensaje y pulse “Intro”" at bounding box center [863, 400] width 246 height 47
type textarea "**********"
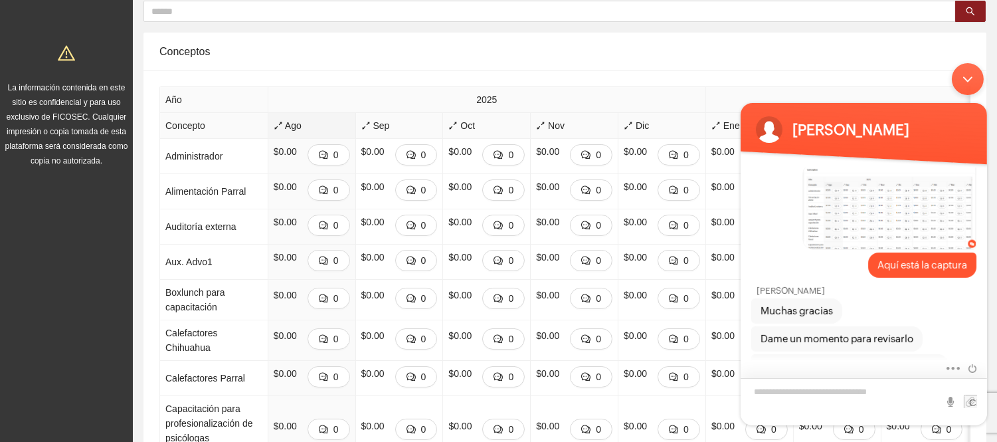
scroll to position [1457, 0]
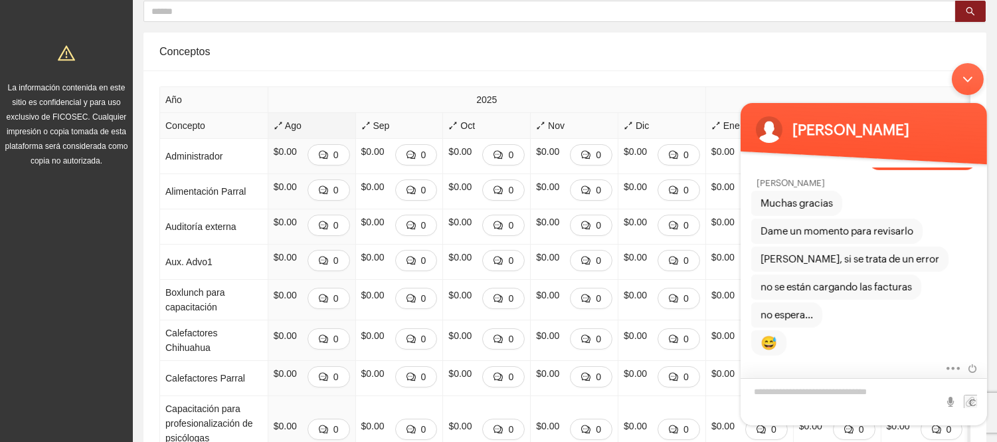
click at [847, 400] on textarea "Escriba su mensaje y pulse “Intro”" at bounding box center [863, 400] width 246 height 47
click at [847, 393] on textarea "Escriba su mensaje y pulse “Intro”" at bounding box center [863, 400] width 246 height 47
type textarea "*"
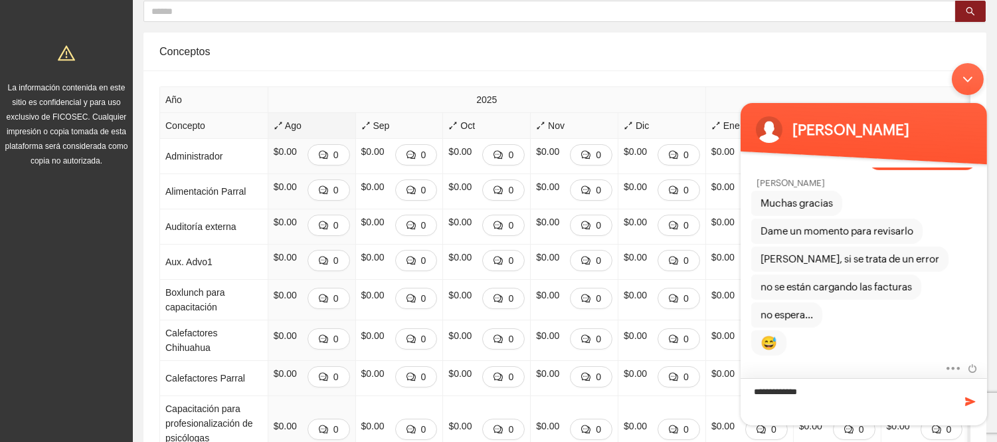
type textarea "**********"
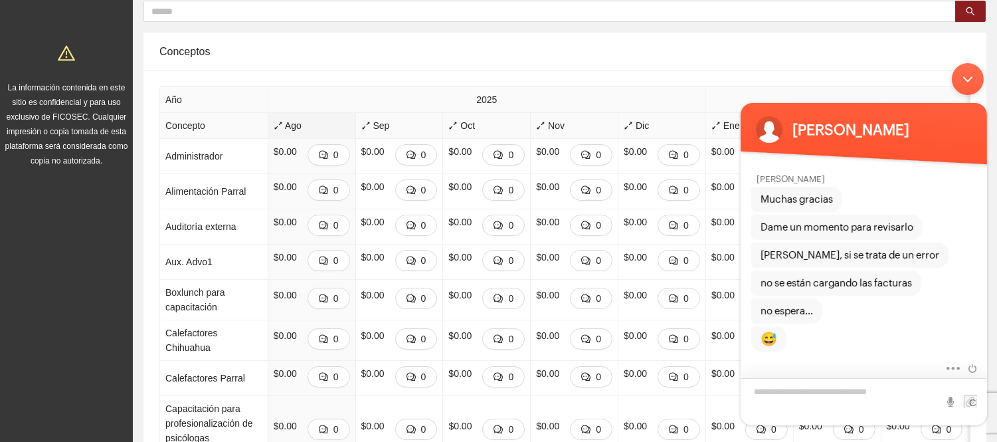
scroll to position [1504, 0]
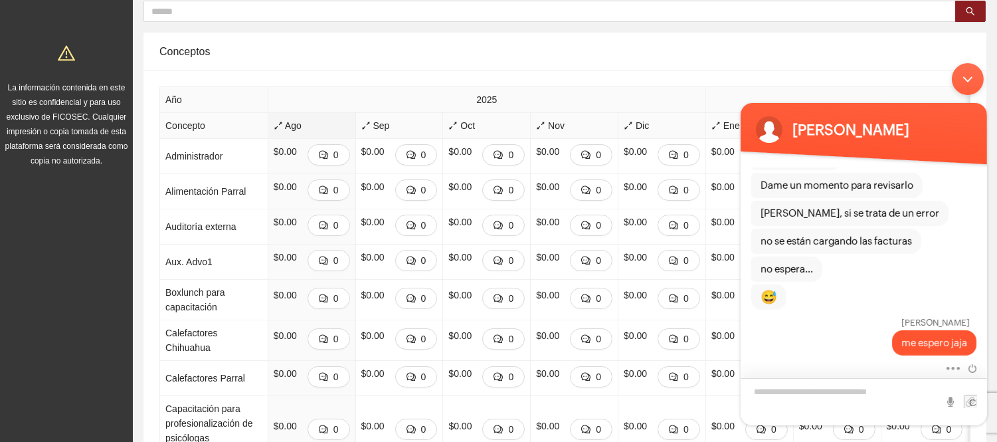
click at [847, 393] on textarea "Escriba su mensaje y pulse “Intro”" at bounding box center [863, 400] width 246 height 47
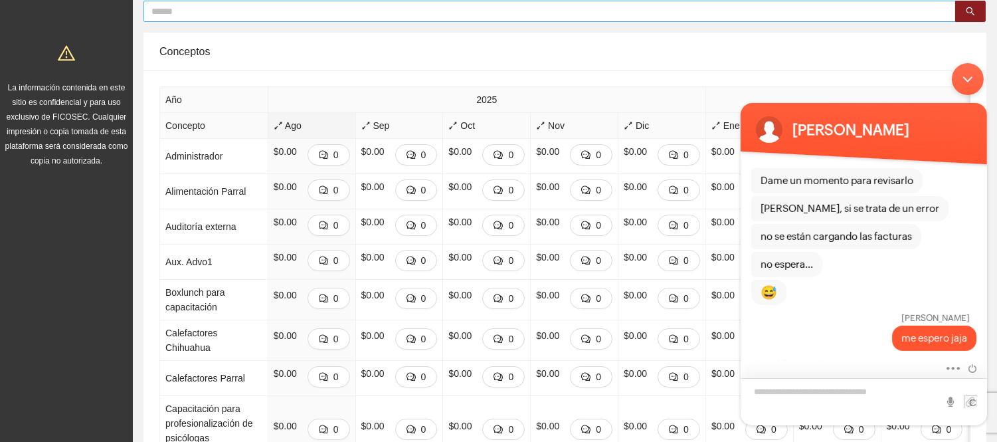
scroll to position [1564, 0]
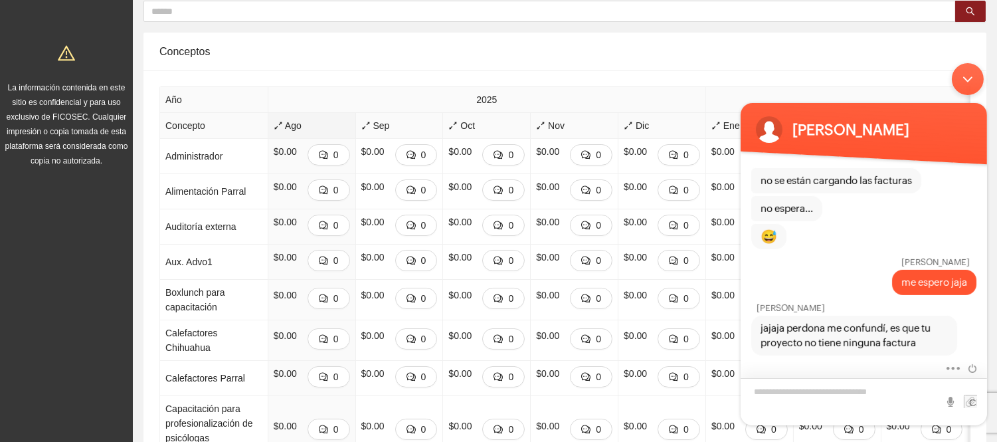
click at [829, 400] on textarea "Escriba su mensaje y pulse “Intro”" at bounding box center [863, 400] width 246 height 47
type textarea "*"
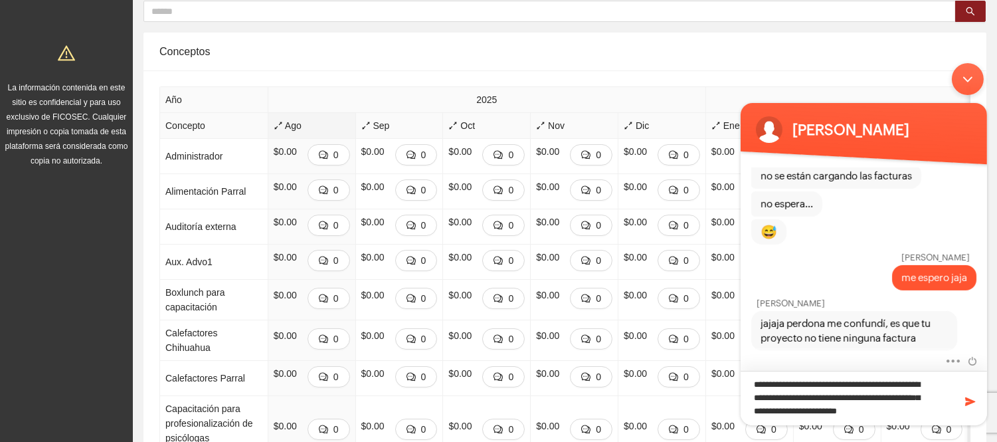
type textarea "**********"
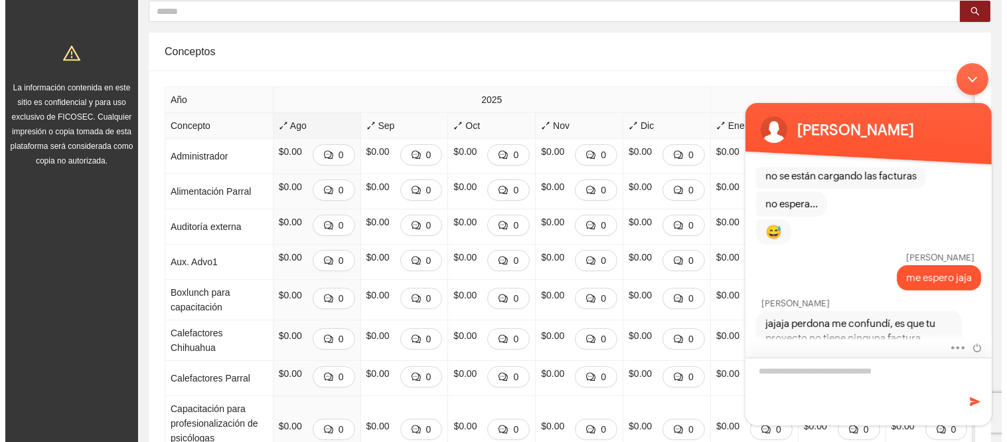
scroll to position [1654, 0]
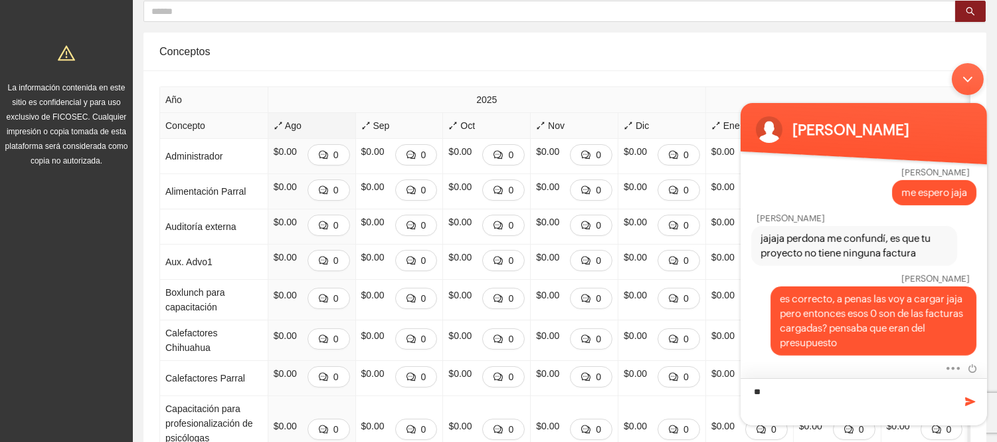
type textarea "*"
click at [274, 118] on span "Ago" at bounding box center [312, 125] width 76 height 15
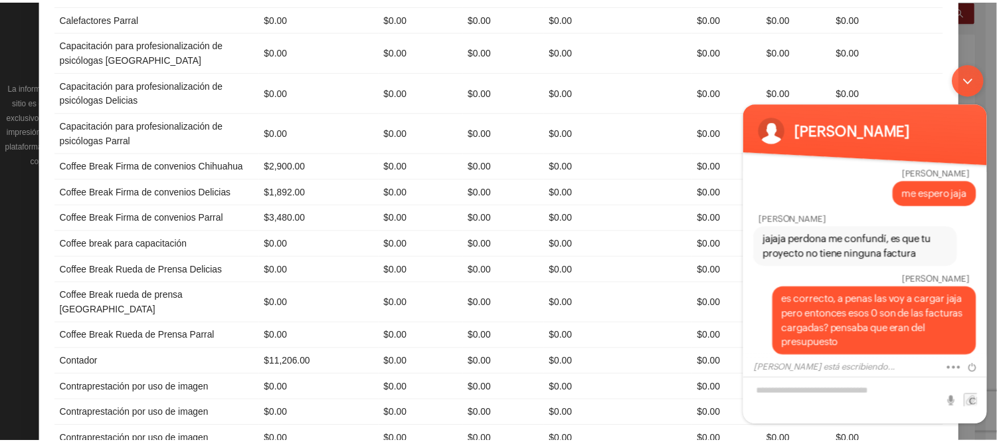
scroll to position [0, 0]
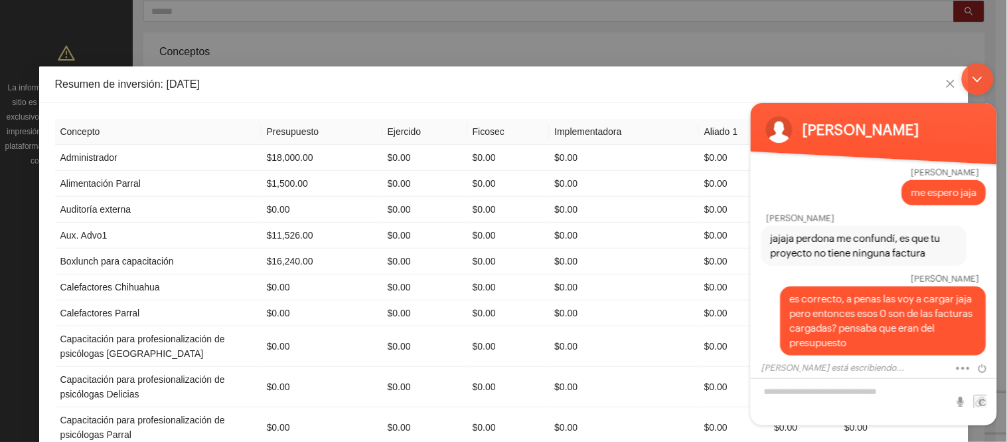
click at [946, 80] on body "[PERSON_NAME] [PERSON_NAME] Buenas tardes [PERSON_NAME] ¿Cuál es su nombre? [PE…" at bounding box center [874, 243] width 260 height 375
click at [939, 88] on body "[PERSON_NAME] [PERSON_NAME] Buenas tardes [PERSON_NAME] ¿Cuál es su nombre? [PE…" at bounding box center [874, 243] width 260 height 375
drag, startPoint x: 873, startPoint y: 18, endPoint x: 222, endPoint y: 3, distance: 650.8
click at [873, 18] on div "Resumen de inversión: [DATE] Concepto Presupuesto Ejercido Ficosec Implementado…" at bounding box center [503, 221] width 1007 height 442
click at [984, 77] on div "Minimizar ventana de chat en vivo" at bounding box center [977, 78] width 32 height 32
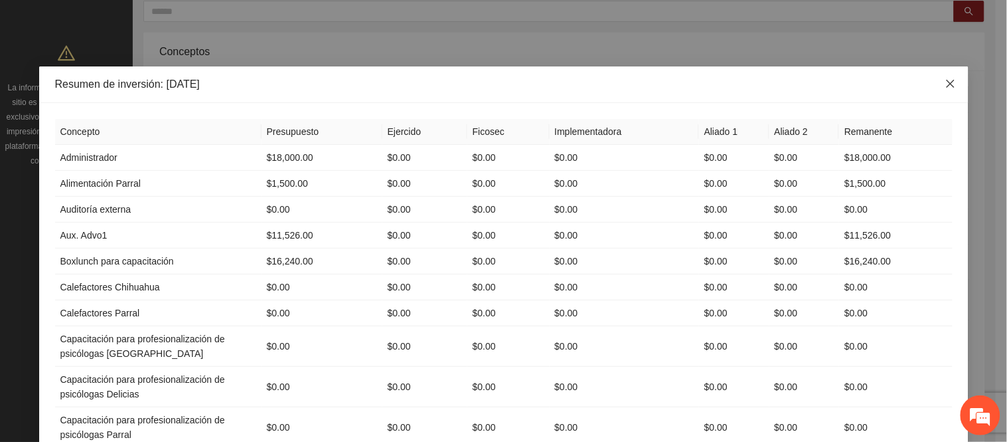
click at [945, 88] on icon "close" at bounding box center [950, 83] width 11 height 11
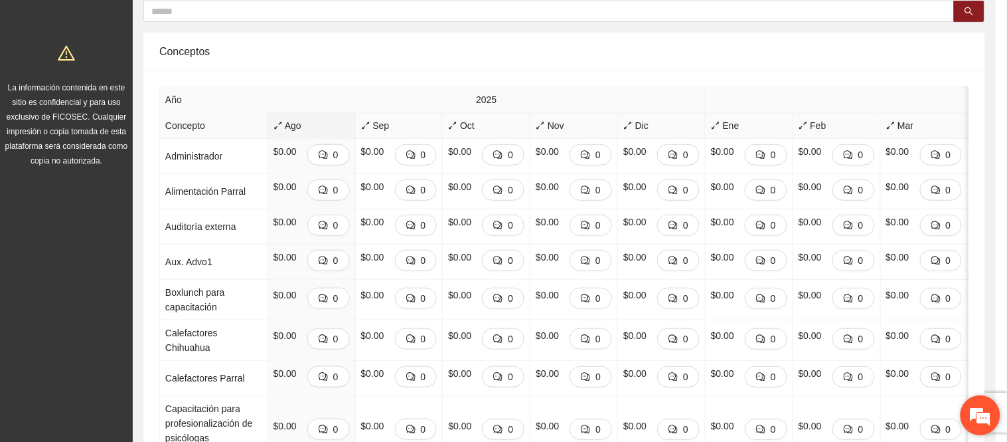
click at [985, 413] on em at bounding box center [981, 415] width 36 height 36
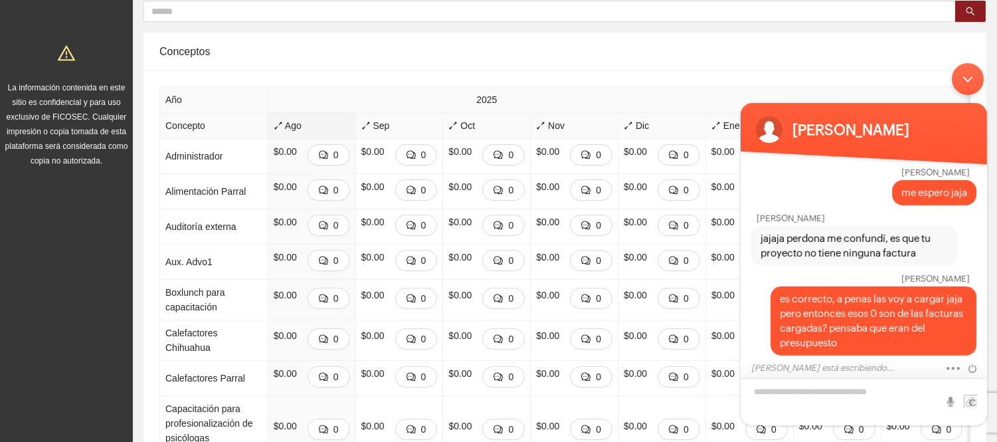
click at [853, 389] on textarea "Escriba su mensaje y pulse “Intro”" at bounding box center [863, 400] width 246 height 47
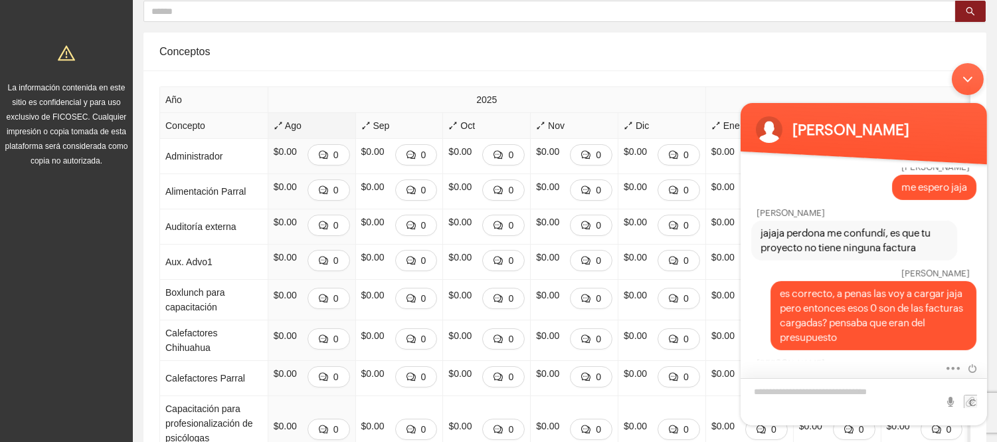
scroll to position [1773, 0]
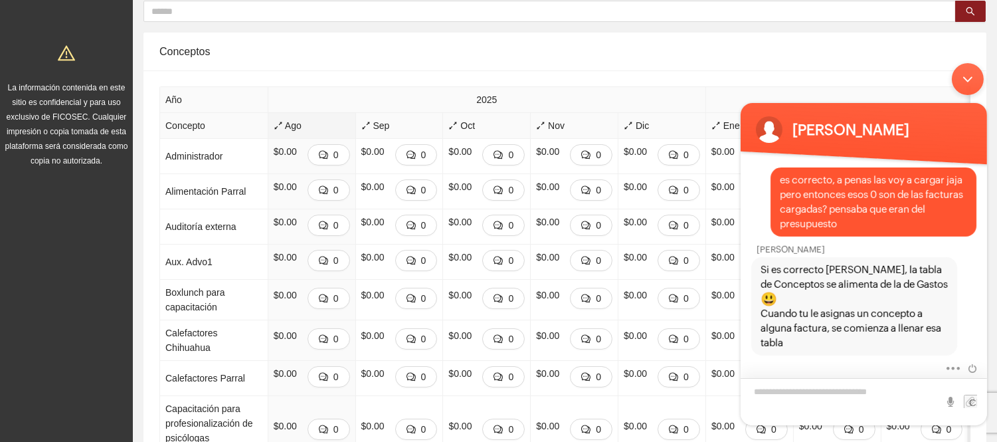
click at [825, 398] on textarea "Escriba su mensaje y pulse “Intro”" at bounding box center [863, 400] width 246 height 47
type textarea "*"
type textarea "**"
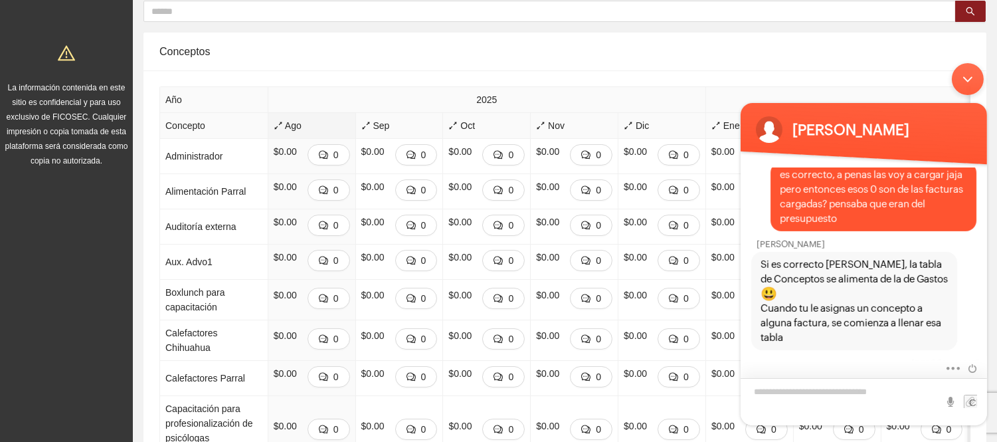
scroll to position [1820, 0]
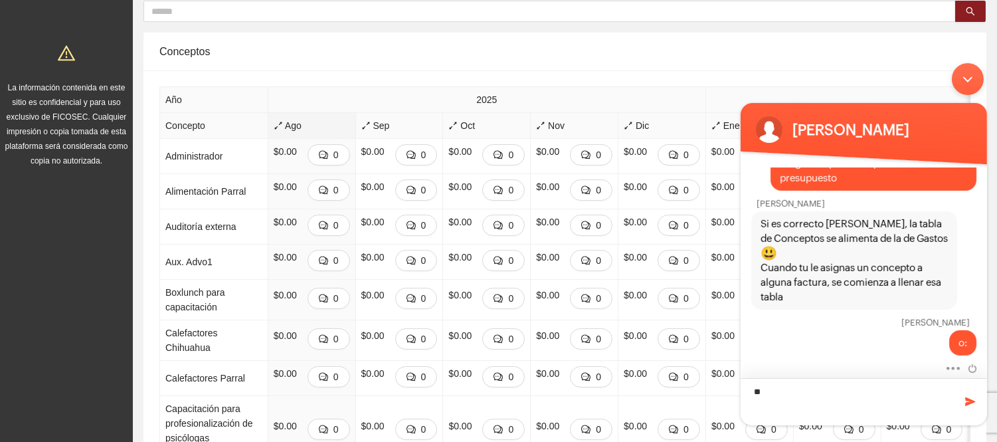
type textarea "*"
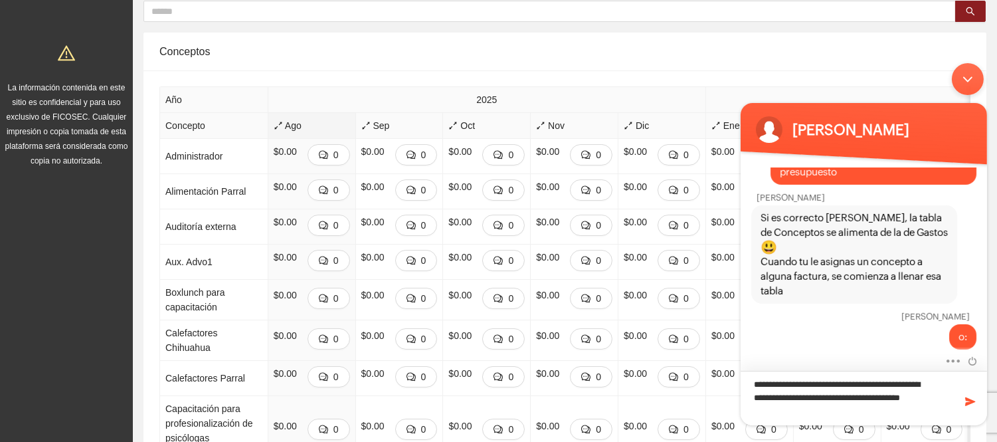
type textarea "**********"
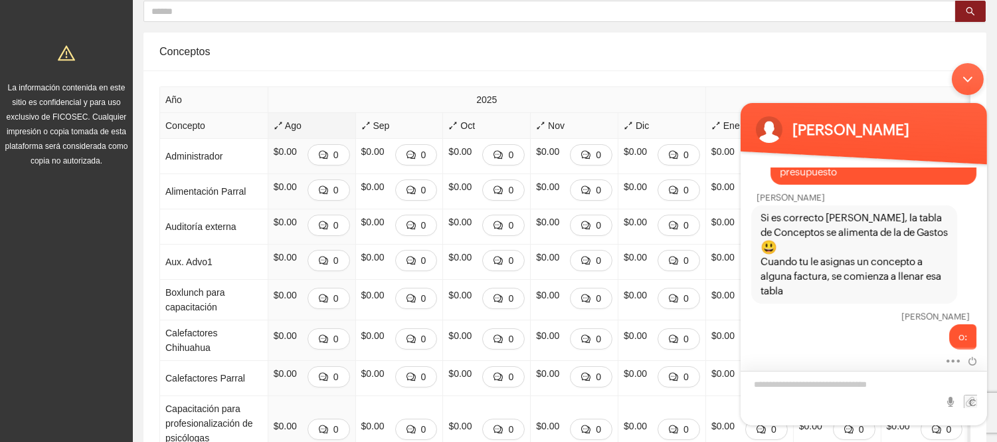
scroll to position [1876, 0]
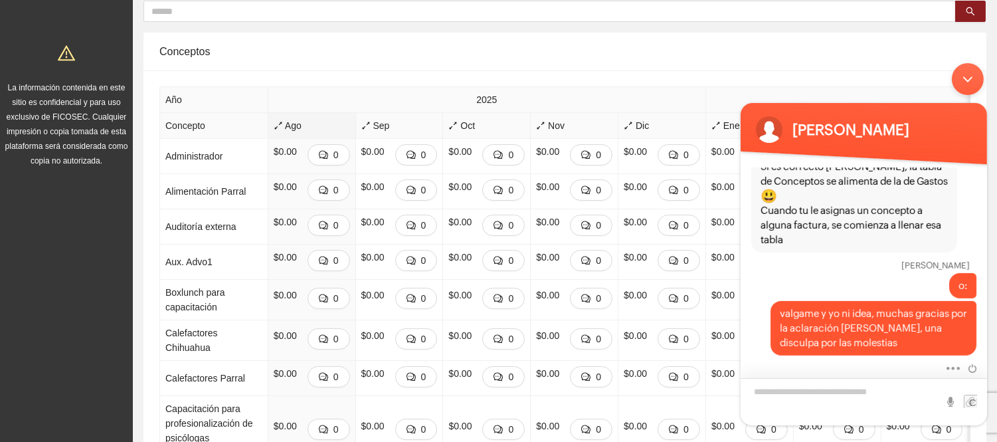
click at [825, 398] on textarea "Escriba su mensaje y pulse “Intro”" at bounding box center [863, 400] width 246 height 47
click at [967, 70] on div "Minimizar ventana de chat en vivo" at bounding box center [967, 78] width 32 height 32
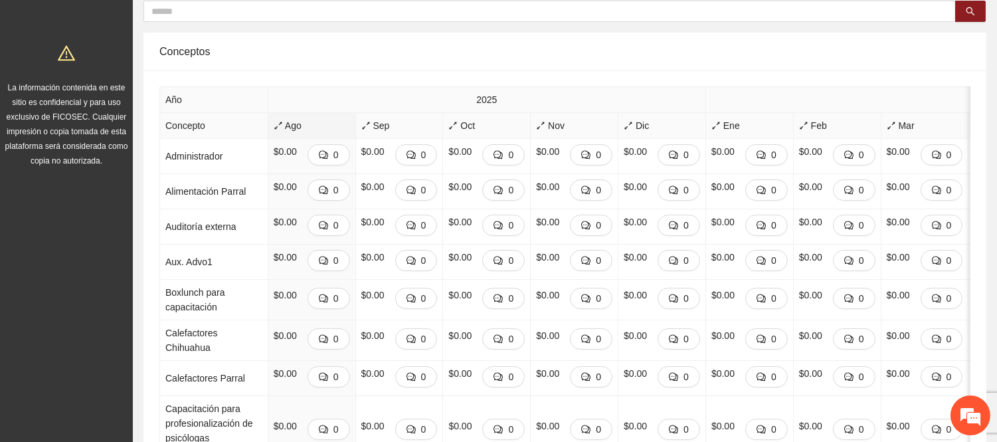
scroll to position [0, 0]
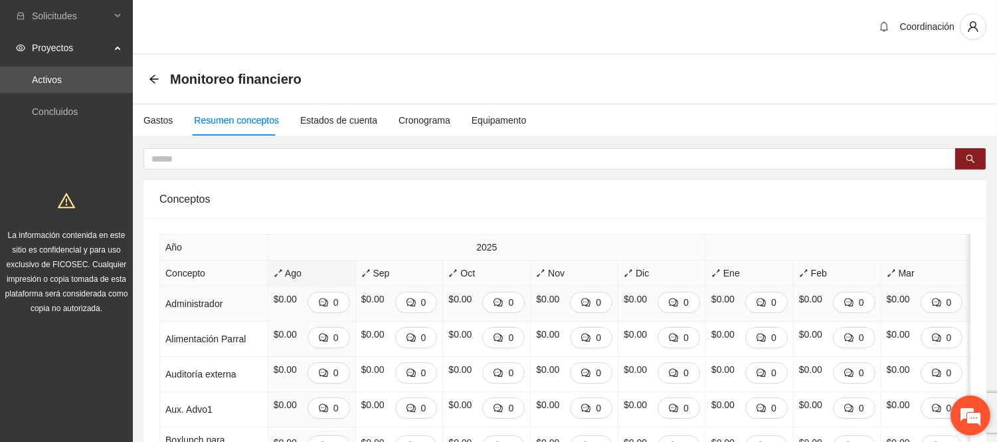
click at [961, 408] on em at bounding box center [970, 415] width 36 height 36
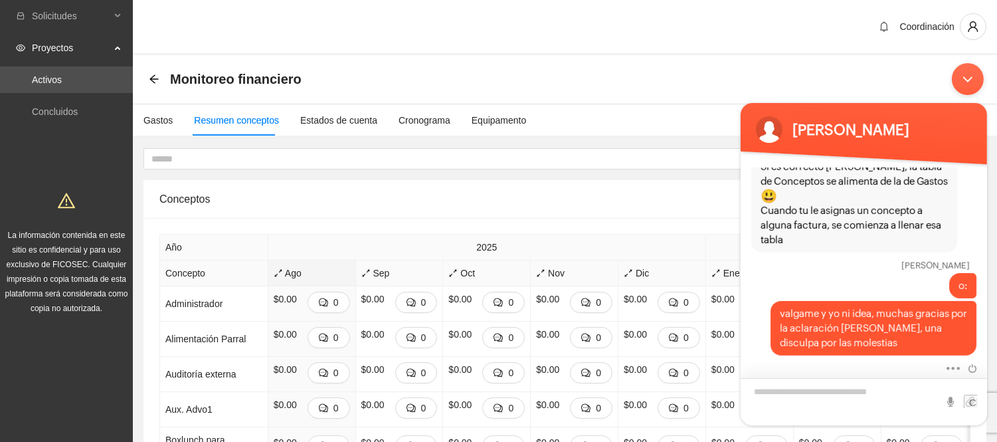
click at [881, 396] on textarea "Escriba su mensaje y pulse “Intro”" at bounding box center [863, 400] width 246 height 47
type textarea "**********"
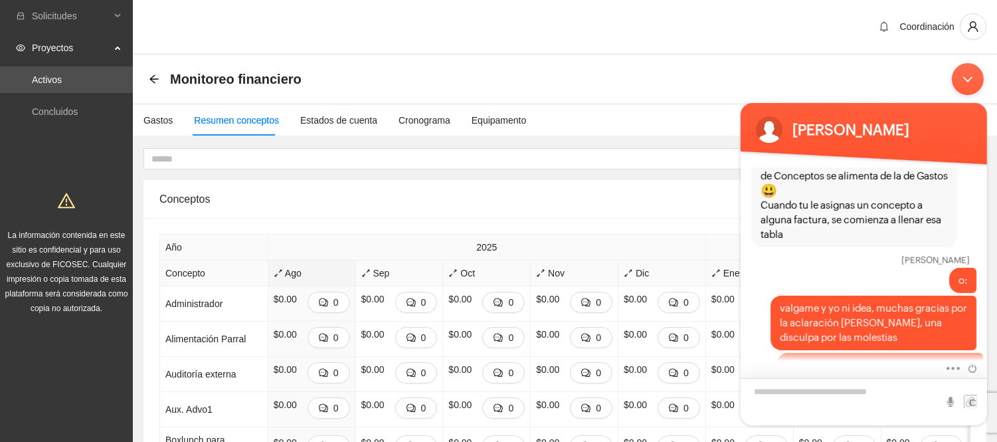
scroll to position [1919, 0]
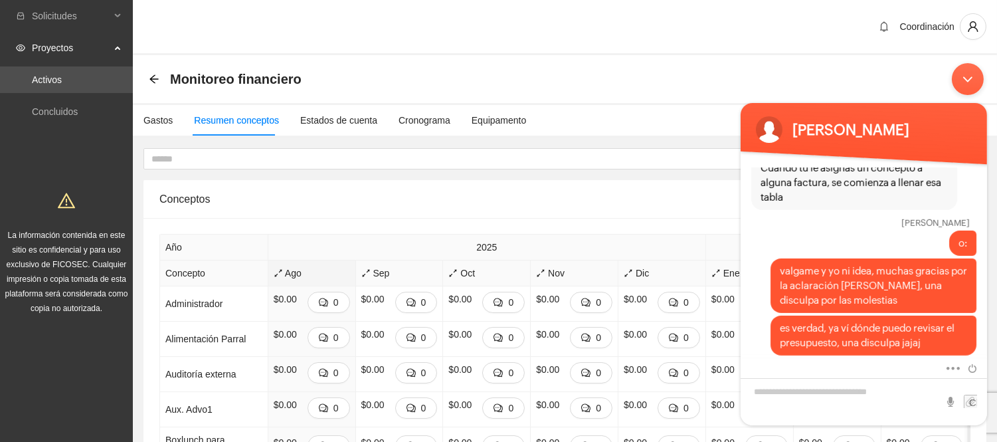
click at [961, 80] on div "Minimizar ventana de chat en vivo" at bounding box center [967, 78] width 32 height 32
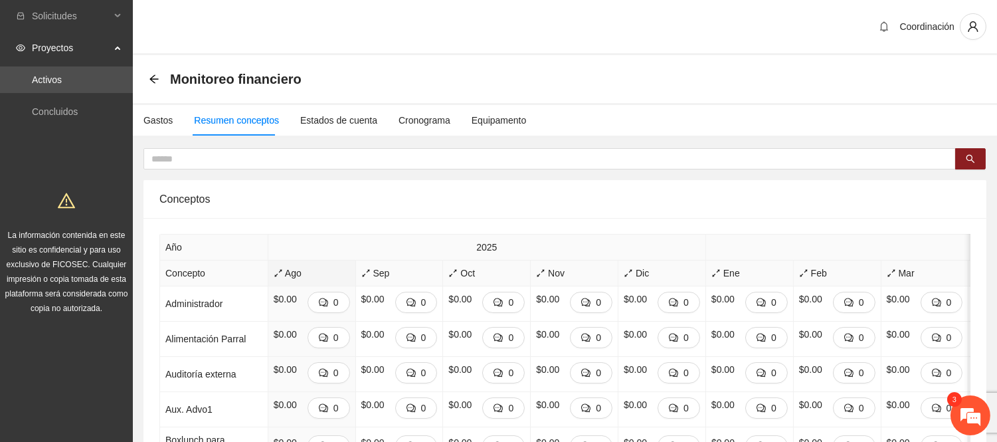
scroll to position [2052, 0]
click at [973, 400] on em at bounding box center [970, 415] width 36 height 36
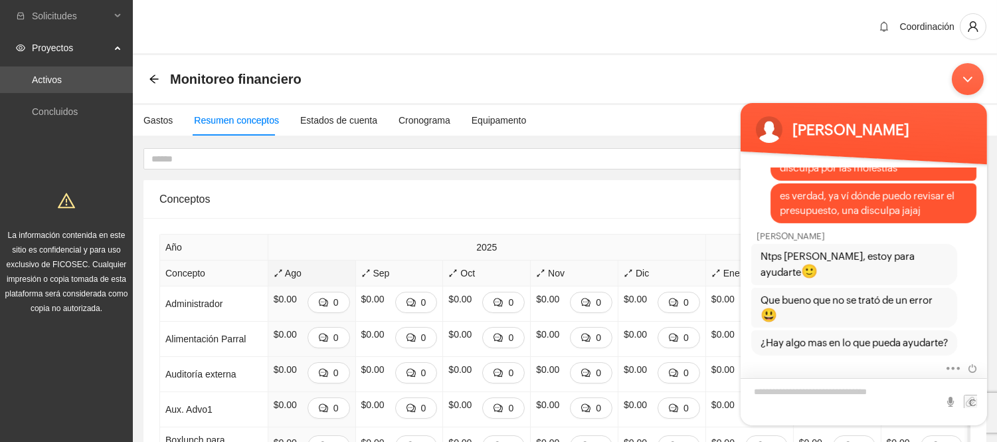
click at [857, 390] on textarea "Escriba su mensaje y pulse “Intro”" at bounding box center [863, 400] width 246 height 47
type textarea "**********"
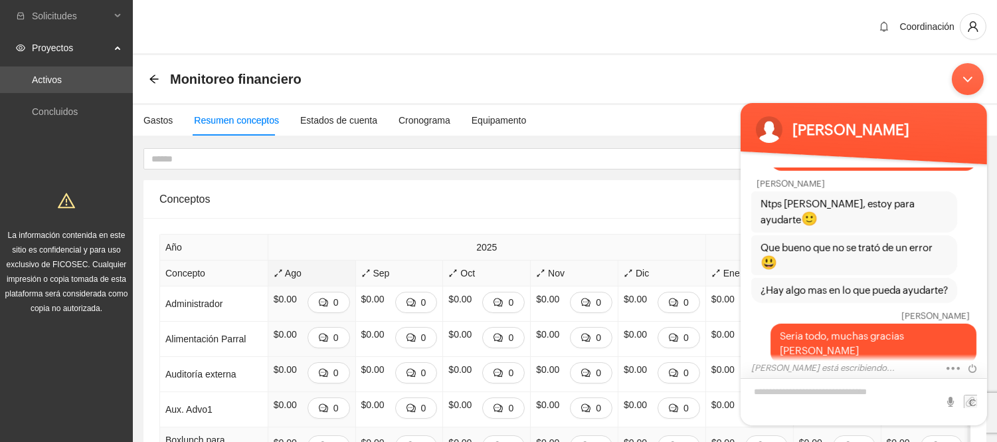
scroll to position [2144, 0]
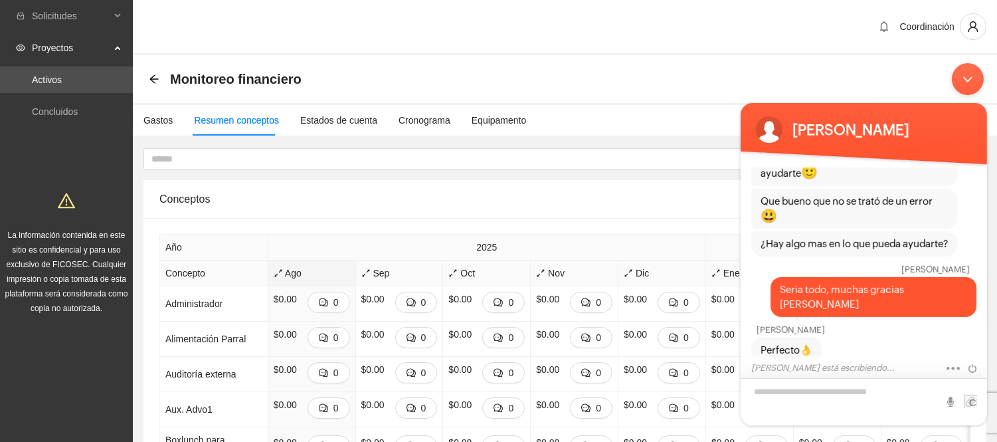
click at [860, 392] on textarea "Escriba su mensaje y pulse “Intro”" at bounding box center [863, 400] width 246 height 47
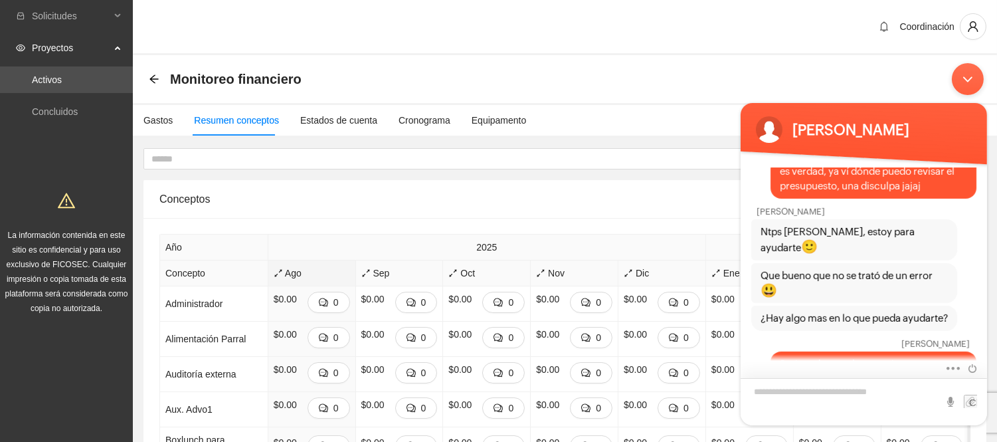
scroll to position [2172, 0]
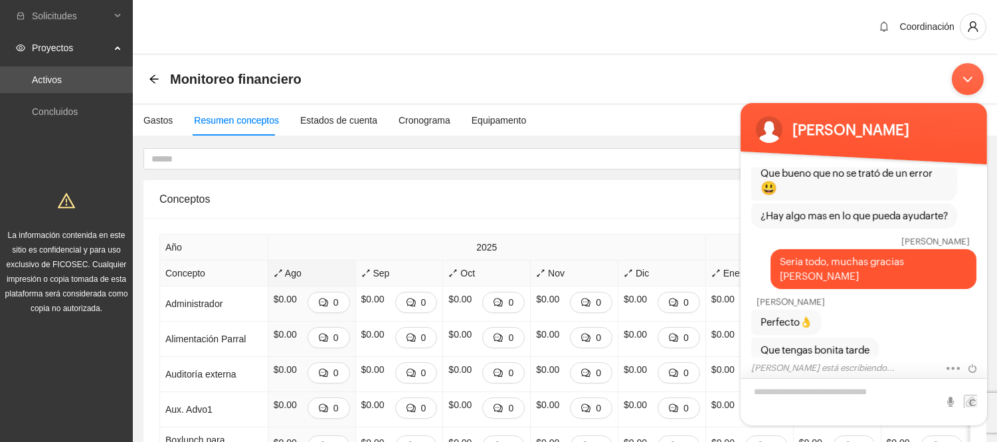
click at [835, 402] on textarea "Escriba su mensaje y pulse “Intro”" at bounding box center [863, 400] width 246 height 47
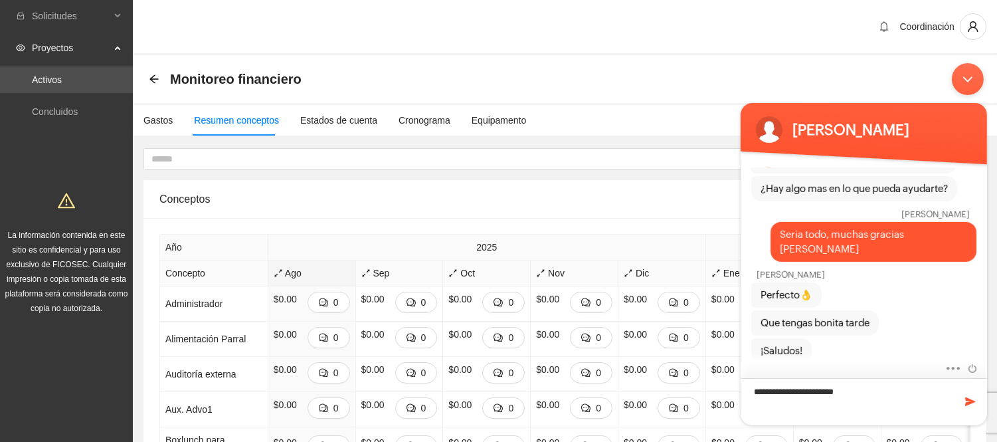
type textarea "**********"
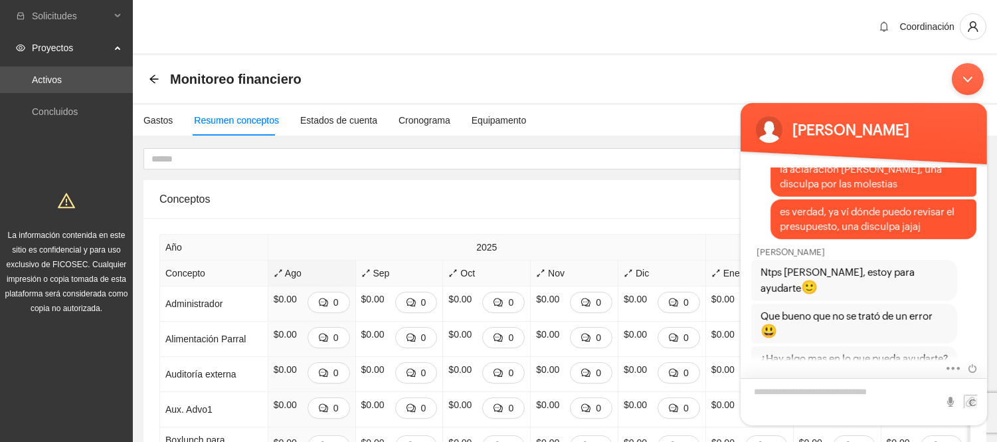
scroll to position [2025, 0]
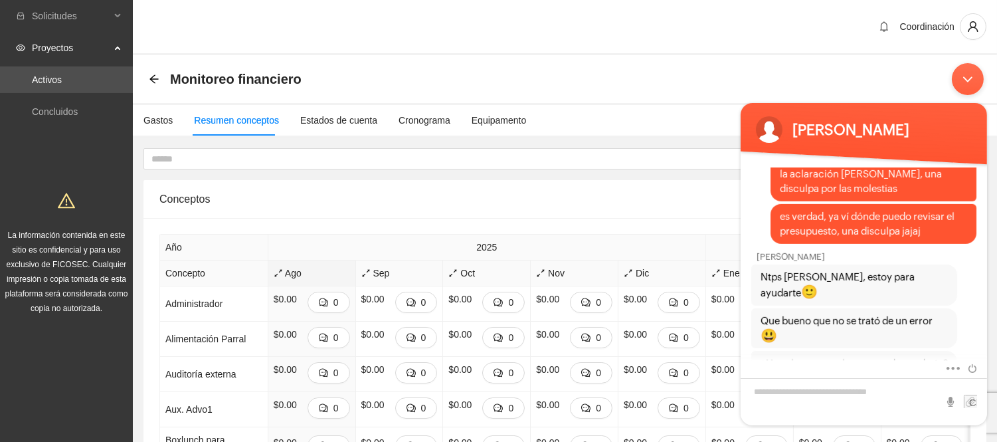
click at [955, 66] on div "Minimizar ventana de chat en vivo" at bounding box center [967, 78] width 32 height 32
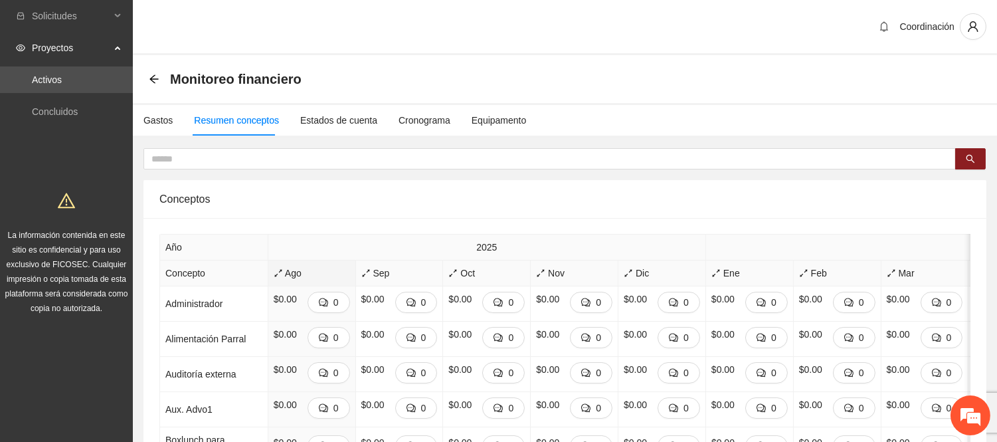
scroll to position [2423, 0]
click at [162, 120] on div "Gastos" at bounding box center [157, 120] width 29 height 15
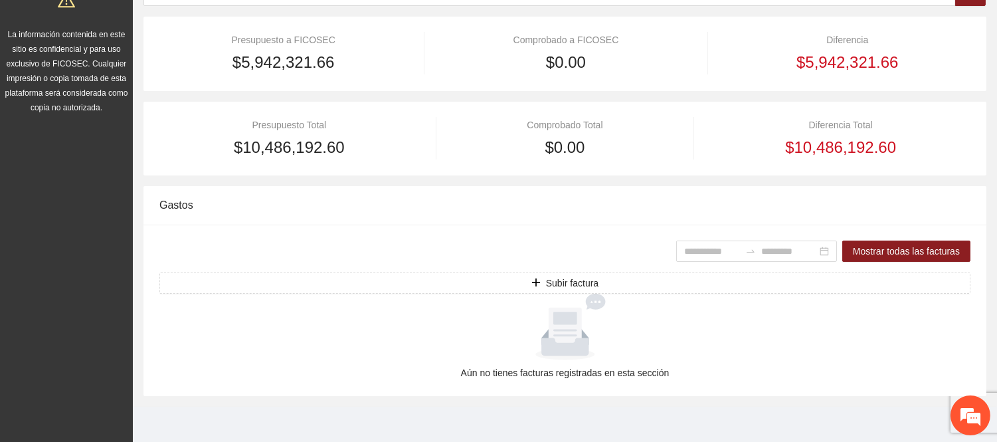
scroll to position [201, 0]
click at [456, 171] on div "Presupuesto Total $10,486,192.60 Comprobado Total $0.00 Diferencia Total $10,48…" at bounding box center [564, 138] width 843 height 74
click at [457, 234] on div "Mostrar todas las facturas Subir factura Aún no tienes facturas registradas en …" at bounding box center [564, 309] width 843 height 171
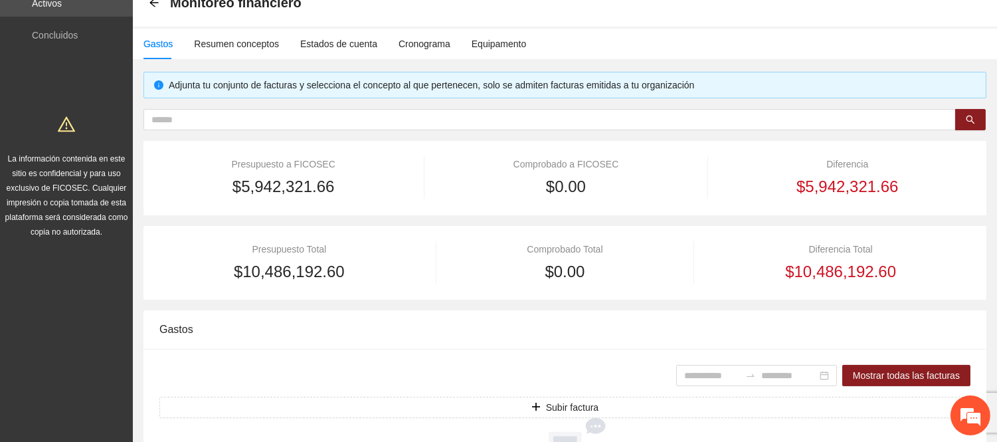
scroll to position [0, 0]
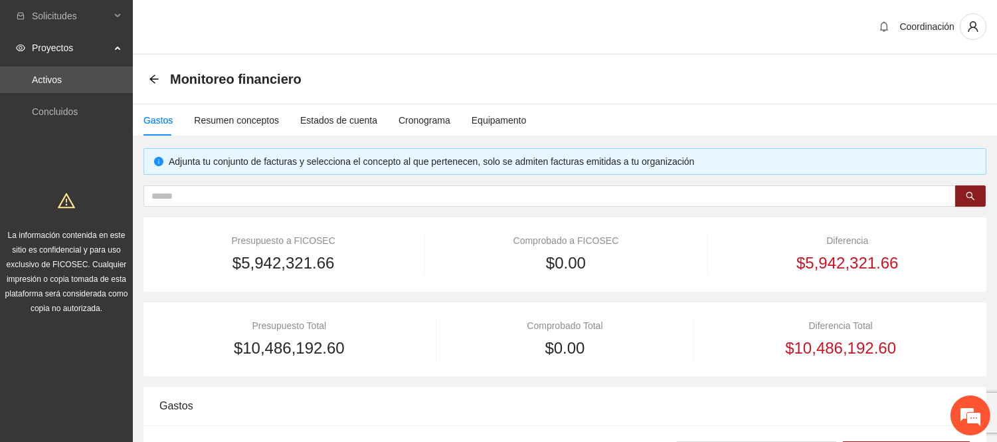
click at [157, 84] on div "Monitoreo financiero" at bounding box center [229, 78] width 161 height 21
click at [157, 74] on icon "arrow-left" at bounding box center [154, 79] width 11 height 11
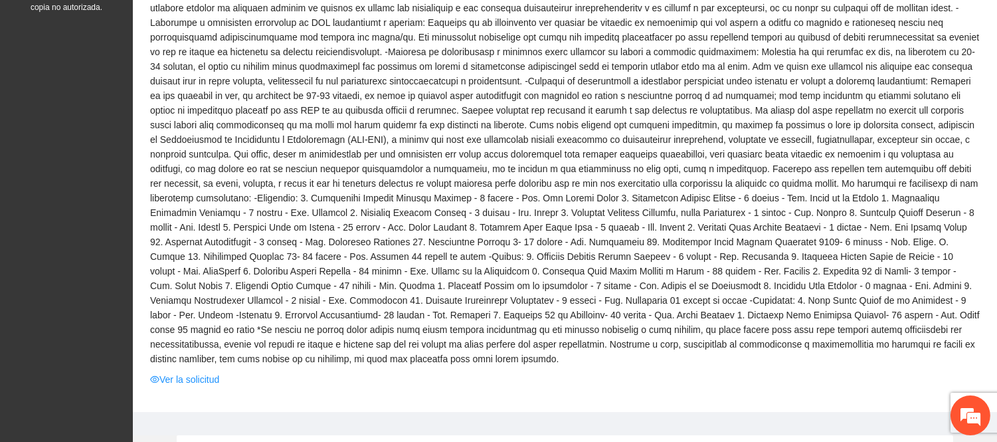
scroll to position [368, 0]
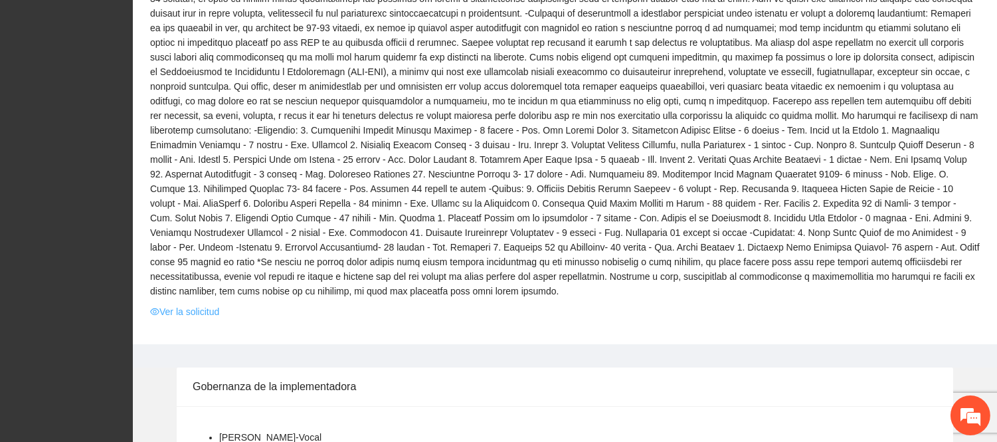
click at [215, 304] on link "Ver la solicitud" at bounding box center [184, 311] width 69 height 15
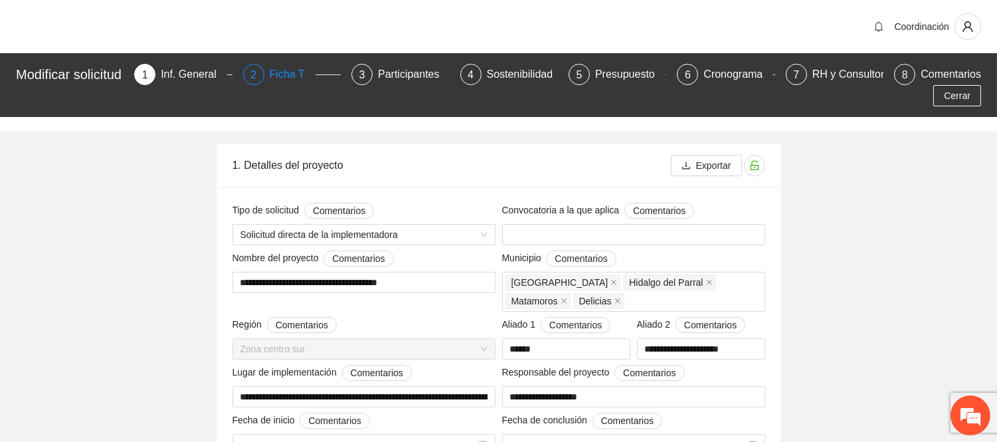
click at [288, 75] on div "Ficha T" at bounding box center [293, 74] width 46 height 21
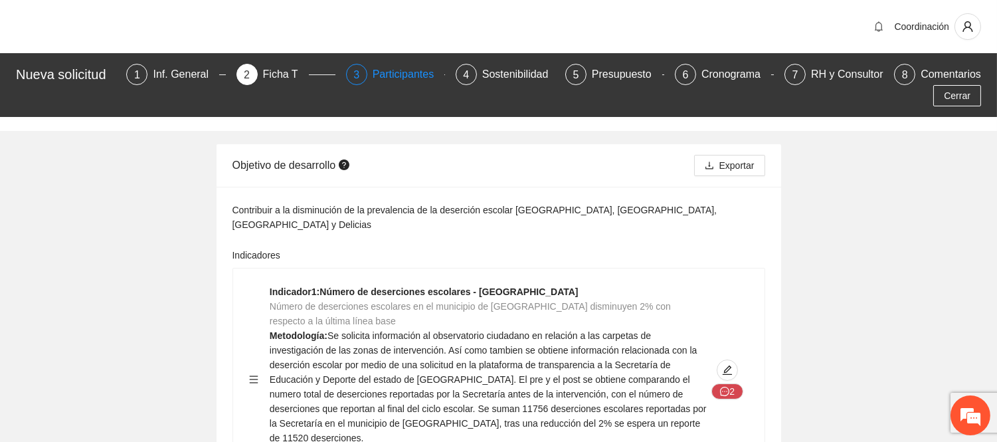
click at [434, 68] on div "Participantes" at bounding box center [408, 74] width 72 height 21
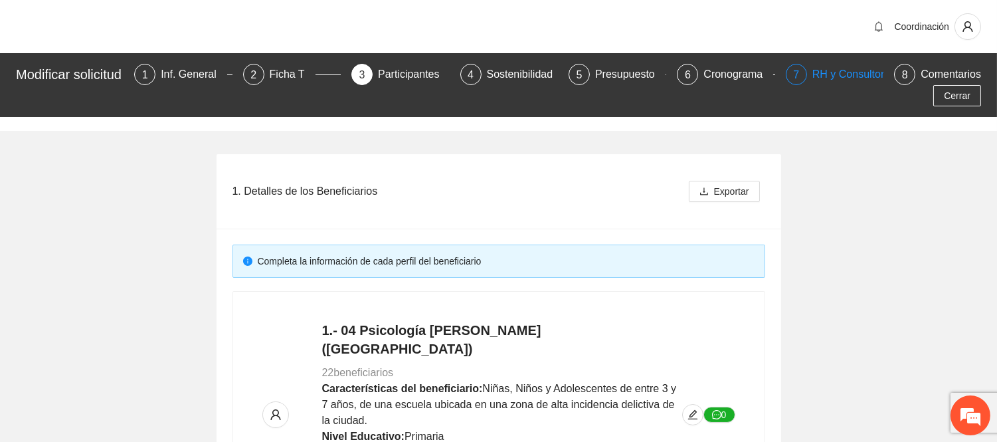
click at [866, 83] on div "RH y Consultores" at bounding box center [859, 74] width 94 height 21
